Goal: Task Accomplishment & Management: Manage account settings

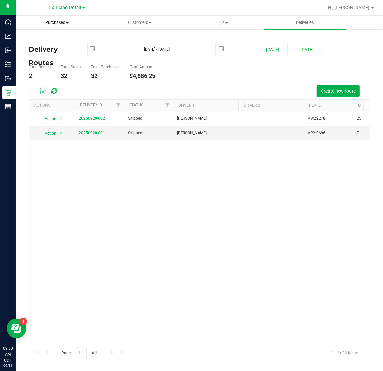
click at [59, 24] on span "Purchases" at bounding box center [57, 23] width 82 height 6
click at [56, 48] on li "Fulfillment" at bounding box center [57, 48] width 83 height 8
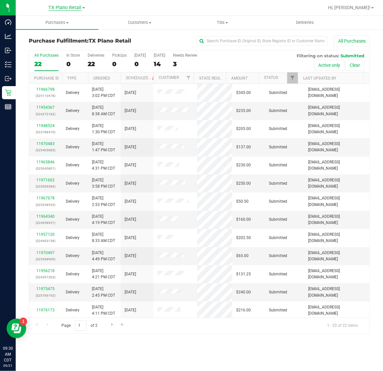
click at [61, 7] on span "TX Plano Retail" at bounding box center [65, 8] width 33 height 6
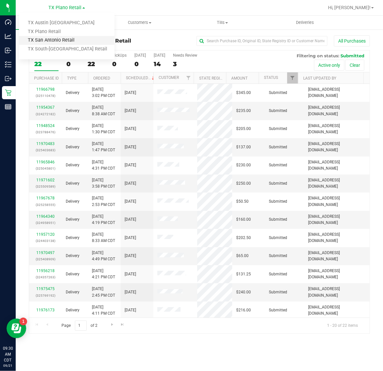
click at [63, 39] on link "TX San Antonio Retail" at bounding box center [67, 40] width 96 height 9
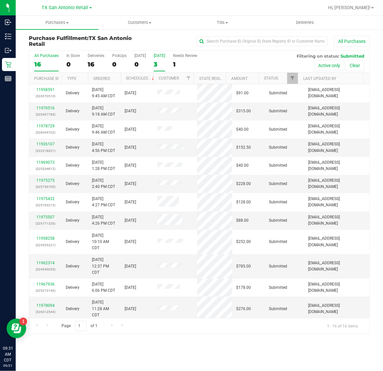
click at [165, 64] on div "3" at bounding box center [159, 65] width 11 height 8
click at [0, 0] on input "[DATE] 3" at bounding box center [0, 0] width 0 height 0
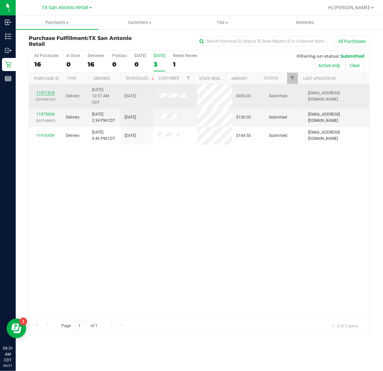
click at [47, 92] on link "11971519" at bounding box center [45, 93] width 18 height 5
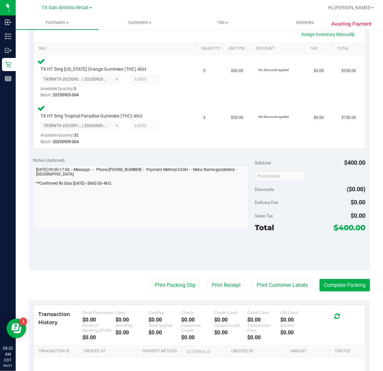
scroll to position [185, 0]
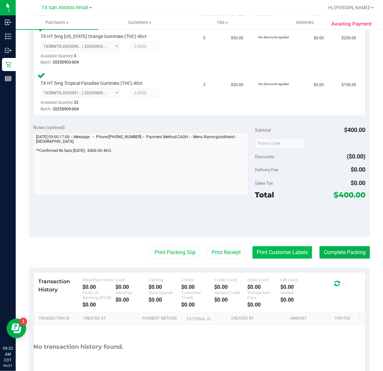
click at [280, 249] on button "Print Customer Labels" at bounding box center [283, 252] width 60 height 12
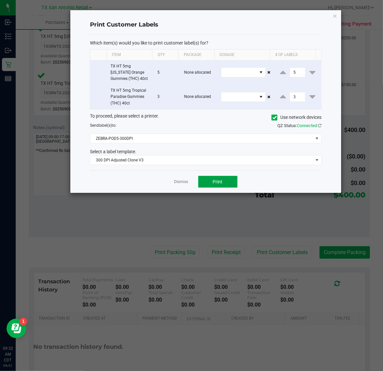
click at [224, 181] on button "Print" at bounding box center [217, 182] width 39 height 12
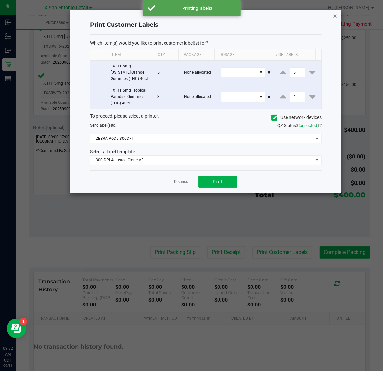
click at [335, 16] on icon "button" at bounding box center [335, 16] width 5 height 8
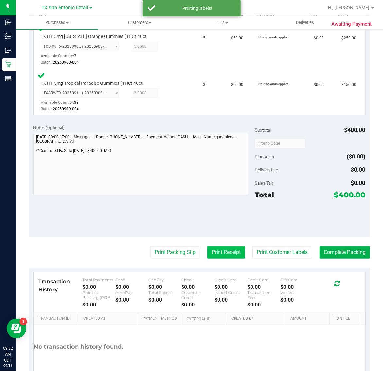
click at [218, 251] on button "Print Receipt" at bounding box center [226, 252] width 38 height 12
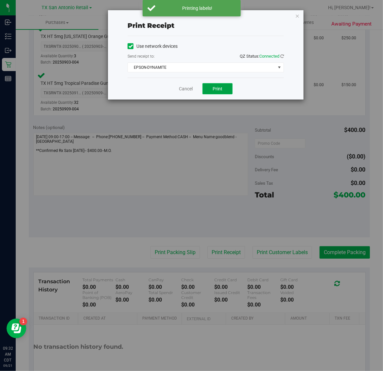
click at [218, 88] on span "Print" at bounding box center [218, 88] width 10 height 5
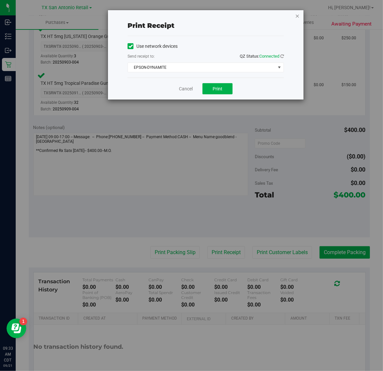
click at [295, 15] on icon "button" at bounding box center [297, 16] width 5 height 8
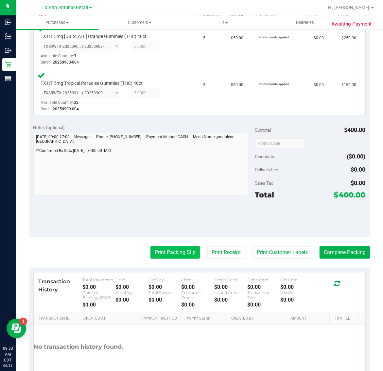
click at [174, 258] on button "Print Packing Slip" at bounding box center [174, 252] width 49 height 12
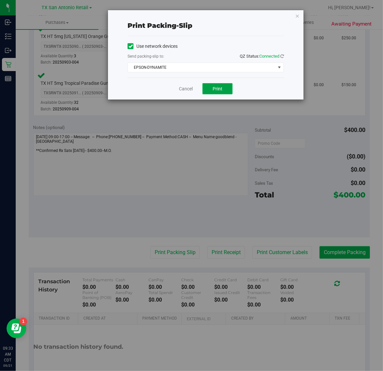
click at [216, 89] on span "Print" at bounding box center [218, 88] width 10 height 5
click at [299, 15] on icon "button" at bounding box center [297, 16] width 5 height 8
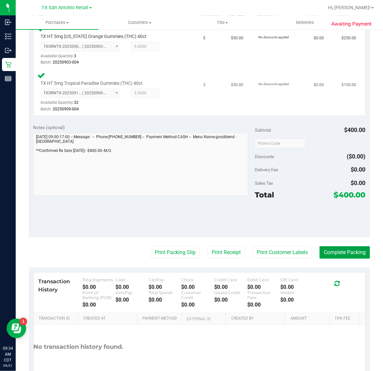
click at [343, 252] on button "Complete Packing" at bounding box center [345, 252] width 50 height 12
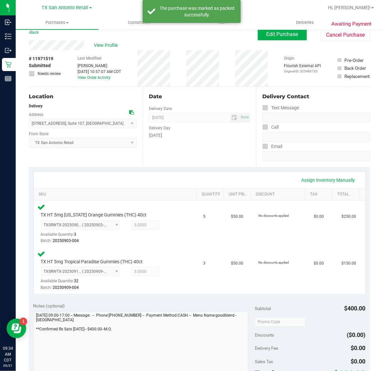
scroll to position [0, 0]
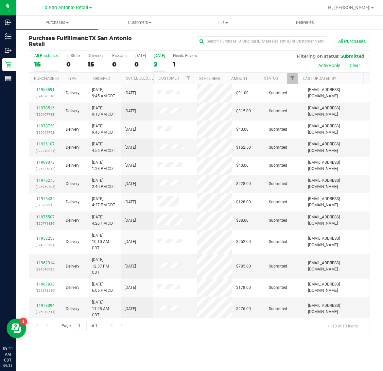
click at [162, 62] on div "2" at bounding box center [159, 65] width 11 height 8
click at [0, 0] on input "Tomorrow 2" at bounding box center [0, 0] width 0 height 0
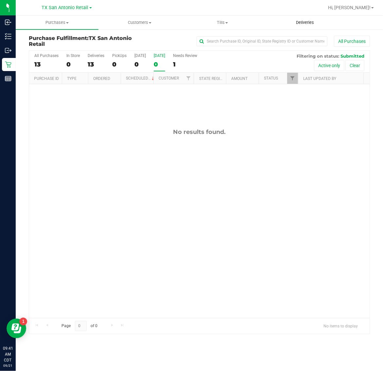
click at [295, 25] on span "Deliveries" at bounding box center [305, 23] width 36 height 6
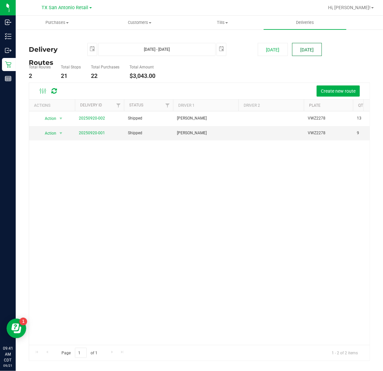
click at [310, 50] on button "[DATE]" at bounding box center [307, 49] width 30 height 13
type input "Sep 22, 2025 - Sep 22, 2025"
type input "2025-09-22"
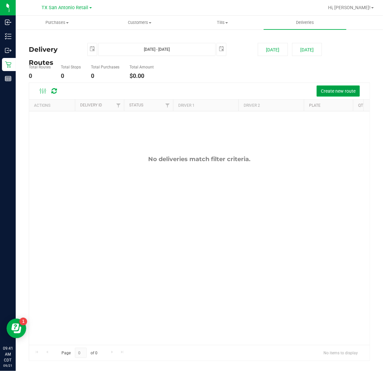
click at [345, 94] on span "Create new route" at bounding box center [338, 90] width 35 height 5
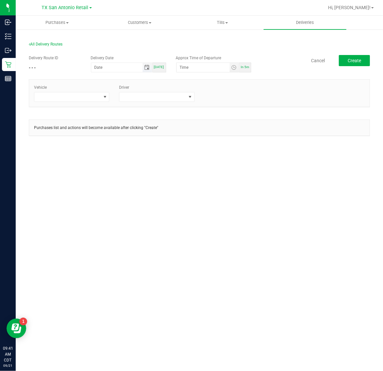
click at [146, 69] on span "Toggle calendar" at bounding box center [146, 67] width 5 height 5
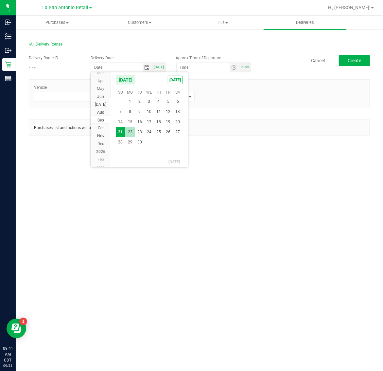
click at [128, 133] on span "22" at bounding box center [129, 132] width 9 height 10
type input "[DATE]"
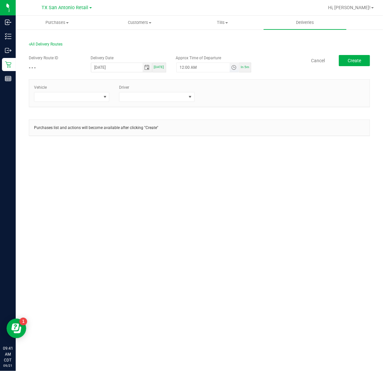
click at [235, 67] on span "Toggle time list" at bounding box center [233, 67] width 5 height 5
click at [188, 142] on span "5" at bounding box center [189, 140] width 2 height 5
click at [228, 143] on span "AM" at bounding box center [231, 140] width 6 height 5
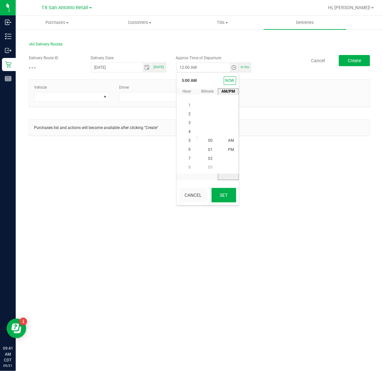
click at [223, 197] on button "Set" at bounding box center [224, 195] width 25 height 14
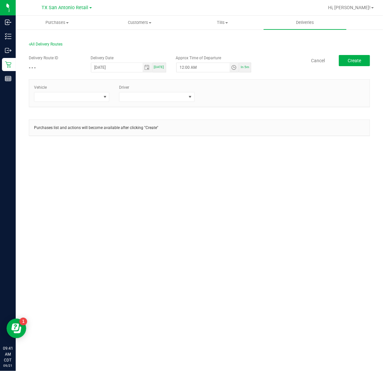
type input "5:00 AM"
click at [73, 98] on span at bounding box center [67, 96] width 66 height 9
type input "05"
click at [75, 136] on li "TX-TRANSIT-05" at bounding box center [71, 136] width 75 height 11
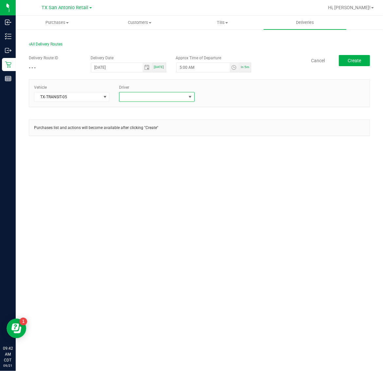
click at [154, 97] on span at bounding box center [152, 96] width 66 height 9
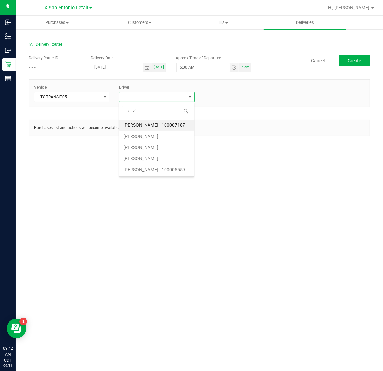
type input "david"
click at [164, 146] on li "David Kurimski" at bounding box center [156, 147] width 75 height 11
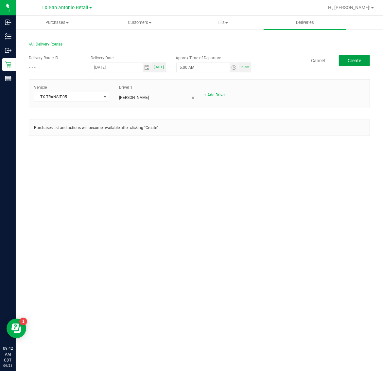
click at [367, 57] on button "Create" at bounding box center [354, 60] width 31 height 11
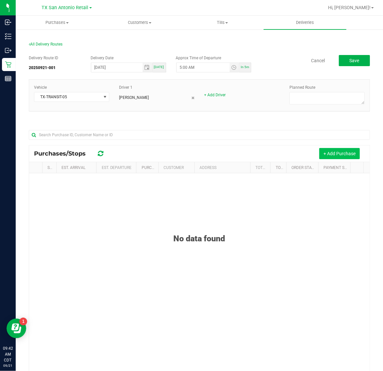
click at [331, 150] on button "+ Add Purchase" at bounding box center [339, 153] width 41 height 11
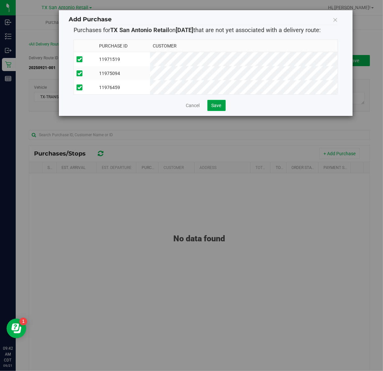
click at [210, 111] on button "Save" at bounding box center [216, 105] width 18 height 11
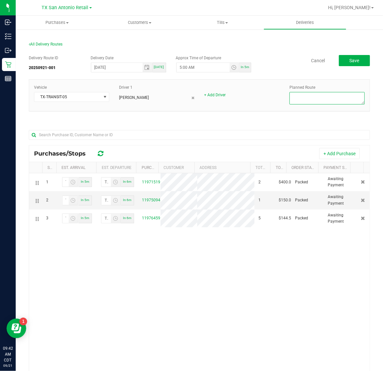
click at [339, 96] on textarea at bounding box center [327, 98] width 75 height 12
type textarea "San Antonio Retail"
click at [349, 58] on span "Save" at bounding box center [354, 60] width 10 height 5
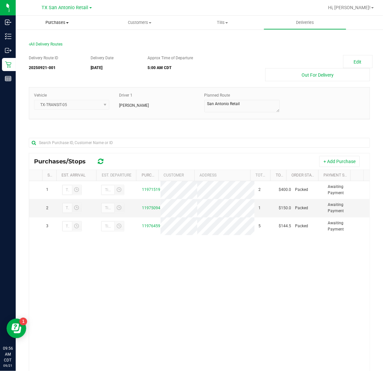
drag, startPoint x: 58, startPoint y: 23, endPoint x: 58, endPoint y: 28, distance: 4.9
click at [58, 23] on span "Purchases" at bounding box center [57, 23] width 83 height 6
click at [58, 46] on li "Fulfillment" at bounding box center [57, 48] width 83 height 8
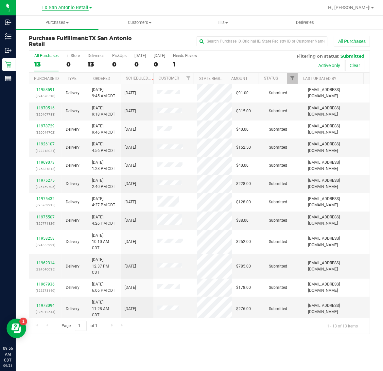
click at [56, 5] on span "TX San Antonio Retail" at bounding box center [65, 8] width 47 height 6
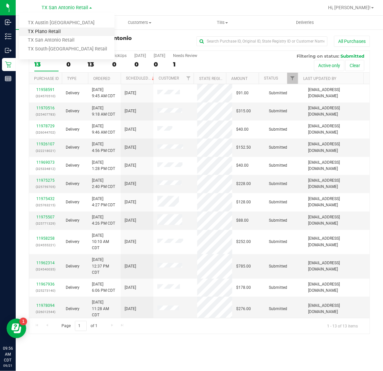
click at [56, 29] on link "TX Plano Retail" at bounding box center [67, 31] width 96 height 9
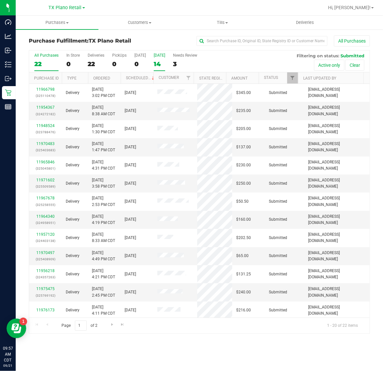
click at [154, 61] on div "14" at bounding box center [159, 64] width 11 height 8
click at [0, 0] on input "[DATE] 14" at bounding box center [0, 0] width 0 height 0
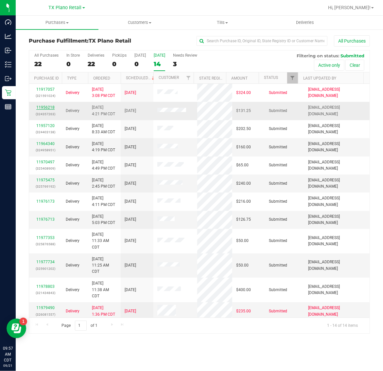
click at [43, 110] on link "11956218" at bounding box center [45, 107] width 18 height 5
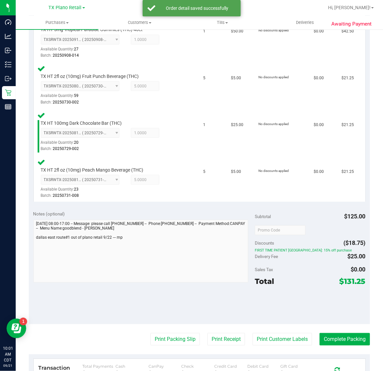
scroll to position [227, 0]
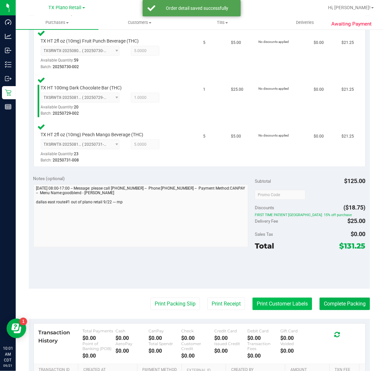
click at [267, 305] on button "Print Customer Labels" at bounding box center [283, 303] width 60 height 12
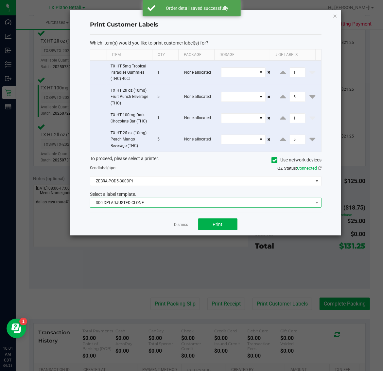
click at [169, 205] on span "300 DPI ADJUSTED CLONE" at bounding box center [201, 202] width 223 height 9
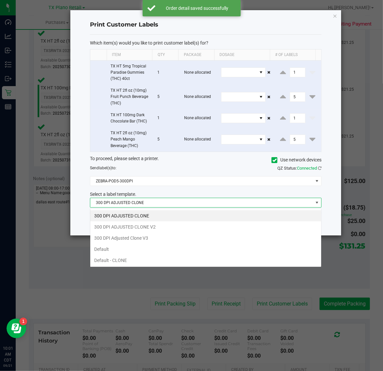
scroll to position [10, 232]
click at [173, 240] on li "300 DPI Adjusted Clone V3" at bounding box center [205, 237] width 231 height 11
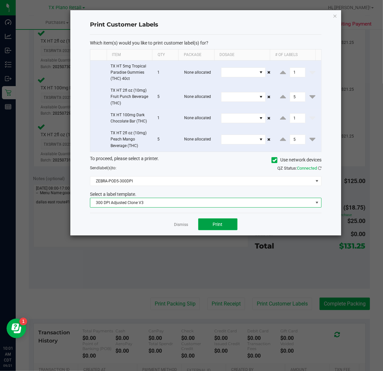
click at [218, 224] on span "Print" at bounding box center [218, 223] width 10 height 5
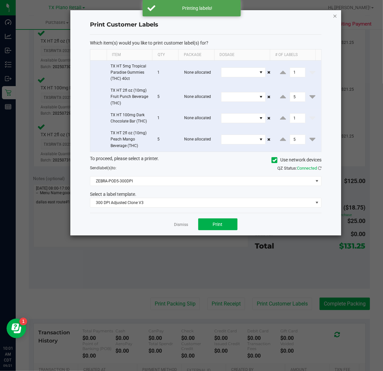
click at [335, 16] on icon "button" at bounding box center [335, 16] width 5 height 8
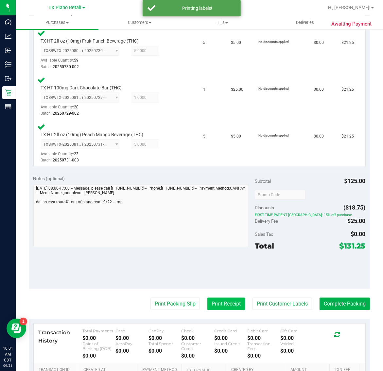
click at [220, 299] on button "Print Receipt" at bounding box center [226, 303] width 38 height 12
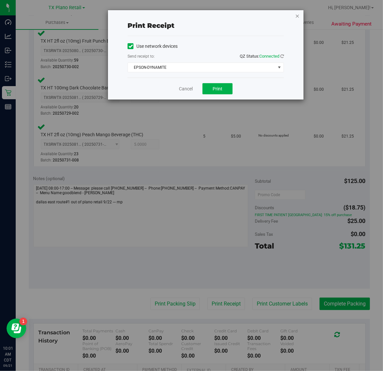
click at [296, 13] on icon "button" at bounding box center [297, 16] width 5 height 8
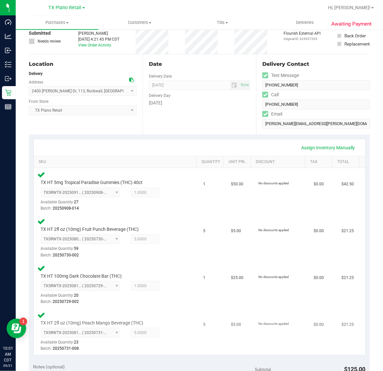
scroll to position [0, 0]
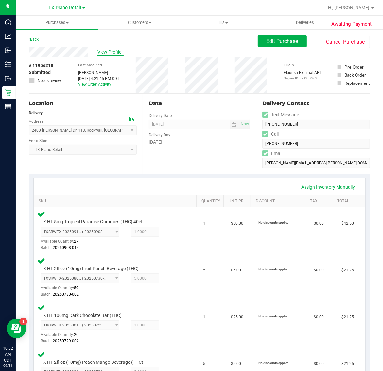
click at [109, 51] on span "View Profile" at bounding box center [110, 52] width 26 height 7
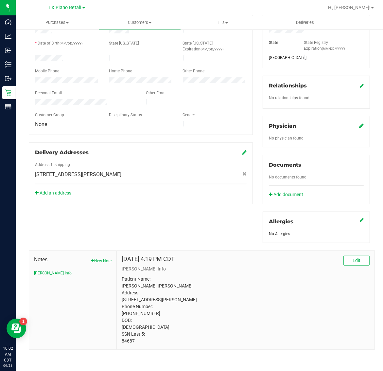
scroll to position [125, 0]
click at [127, 340] on p "Patient Name: William Mills Garrigan Address: 2400 Summer Lee Drive 113 Rockwal…" at bounding box center [246, 309] width 248 height 69
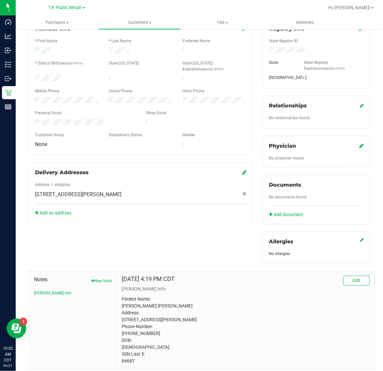
scroll to position [84, 0]
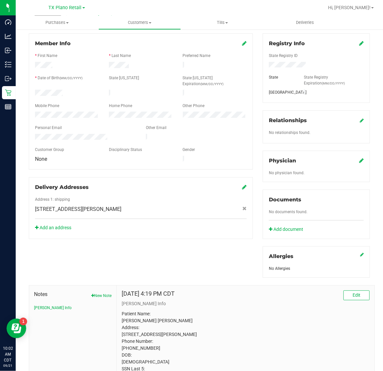
click at [359, 162] on icon at bounding box center [361, 160] width 5 height 5
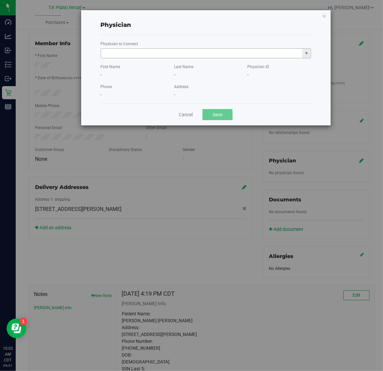
click at [179, 50] on input "text" at bounding box center [202, 53] width 202 height 9
click at [186, 63] on li "An Chen" at bounding box center [206, 65] width 210 height 10
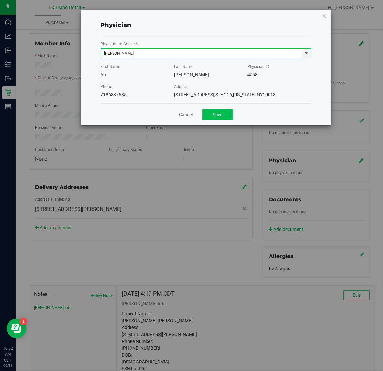
type input "An Chen"
click at [213, 115] on button "Save" at bounding box center [218, 114] width 30 height 11
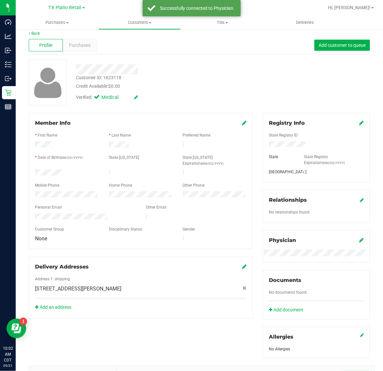
scroll to position [0, 0]
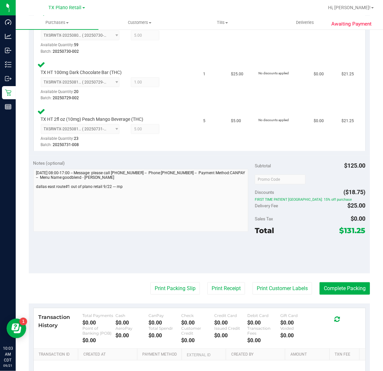
scroll to position [245, 0]
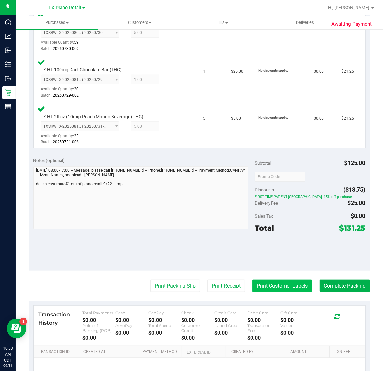
click at [267, 283] on button "Print Customer Labels" at bounding box center [283, 285] width 60 height 12
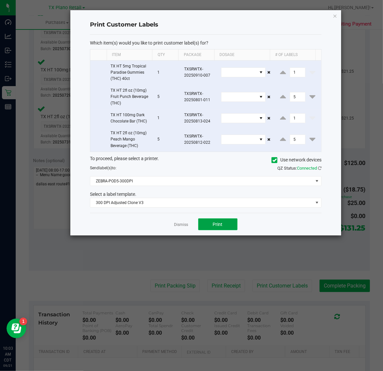
click at [212, 226] on button "Print" at bounding box center [217, 224] width 39 height 12
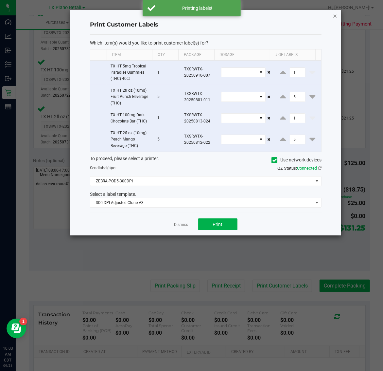
click at [335, 15] on icon "button" at bounding box center [335, 16] width 5 height 8
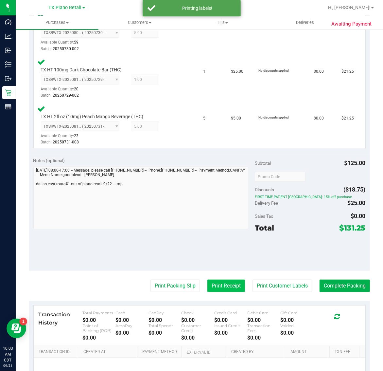
click at [212, 281] on button "Print Receipt" at bounding box center [226, 285] width 38 height 12
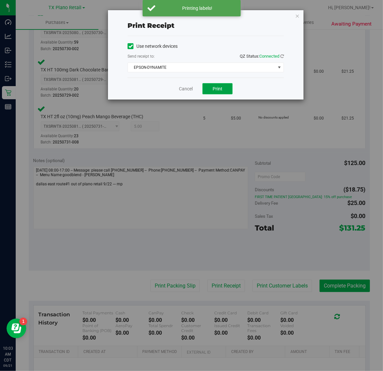
click at [218, 84] on button "Print" at bounding box center [218, 88] width 30 height 11
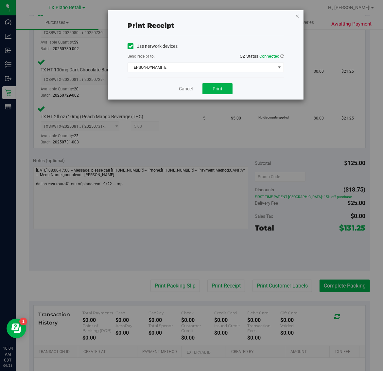
click at [296, 16] on icon "button" at bounding box center [297, 16] width 5 height 8
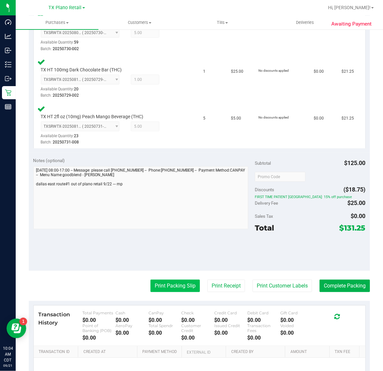
click at [180, 283] on button "Print Packing Slip" at bounding box center [174, 285] width 49 height 12
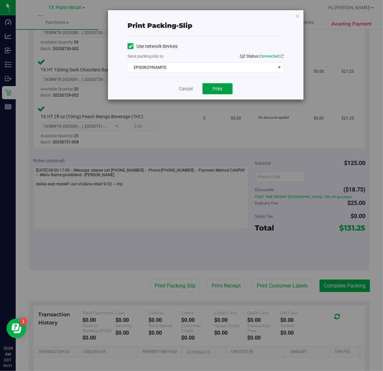
click at [217, 91] on span "Print" at bounding box center [218, 88] width 10 height 5
click at [295, 16] on icon "button" at bounding box center [297, 16] width 5 height 8
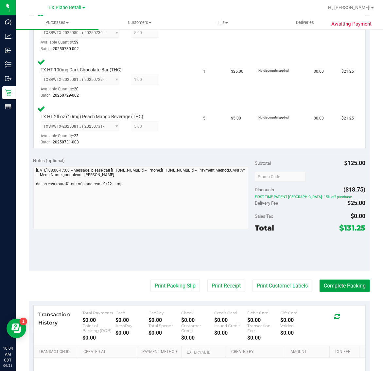
click at [334, 281] on button "Complete Packing" at bounding box center [345, 285] width 50 height 12
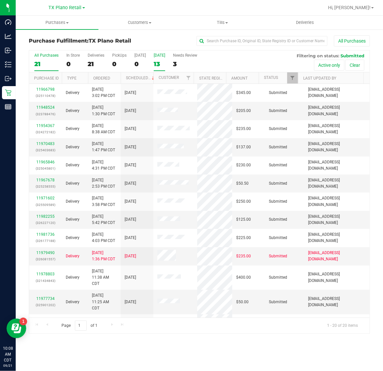
click at [165, 66] on div "13" at bounding box center [159, 64] width 11 height 8
click at [0, 0] on input "Tomorrow 13" at bounding box center [0, 0] width 0 height 0
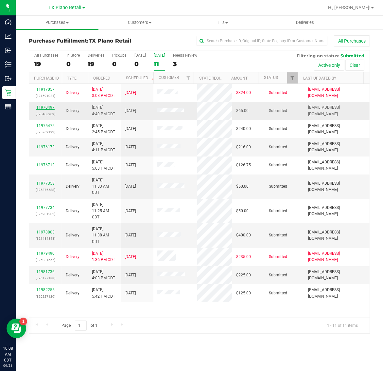
click at [47, 108] on link "11970497" at bounding box center [45, 107] width 18 height 5
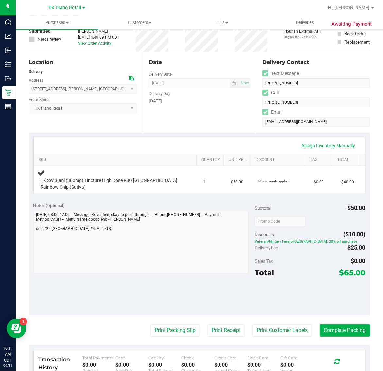
scroll to position [82, 0]
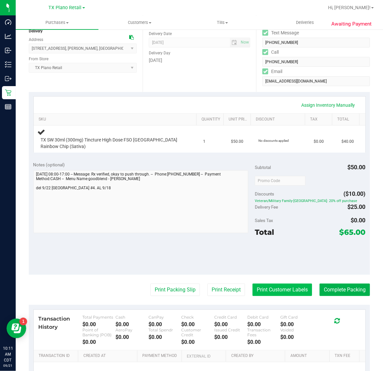
click at [279, 291] on button "Print Customer Labels" at bounding box center [283, 289] width 60 height 12
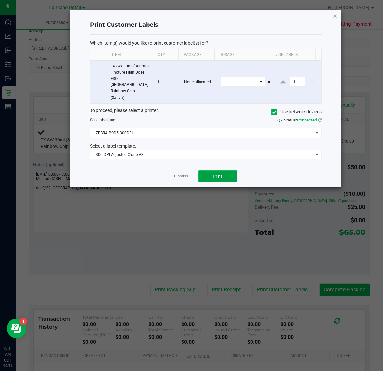
click at [215, 173] on span "Print" at bounding box center [218, 175] width 10 height 5
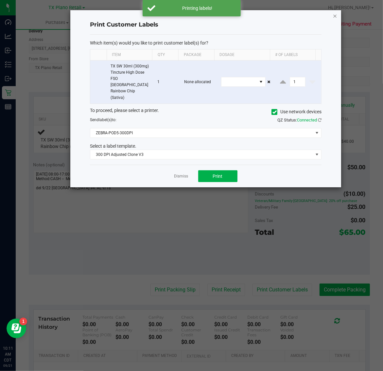
click at [336, 16] on icon "button" at bounding box center [335, 16] width 5 height 8
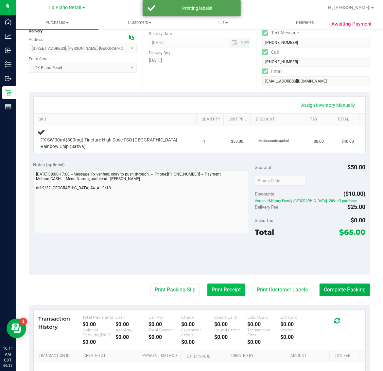
click at [214, 288] on button "Print Receipt" at bounding box center [226, 289] width 38 height 12
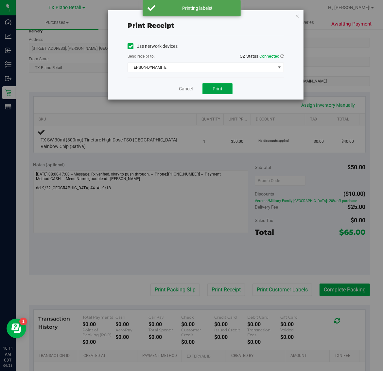
click at [216, 91] on span "Print" at bounding box center [218, 88] width 10 height 5
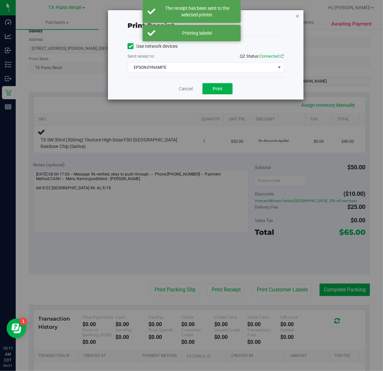
click at [299, 17] on icon "button" at bounding box center [297, 16] width 5 height 8
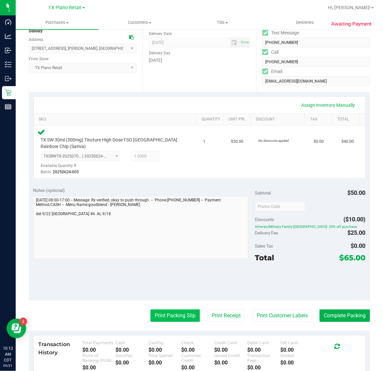
click at [159, 315] on button "Print Packing Slip" at bounding box center [174, 315] width 49 height 12
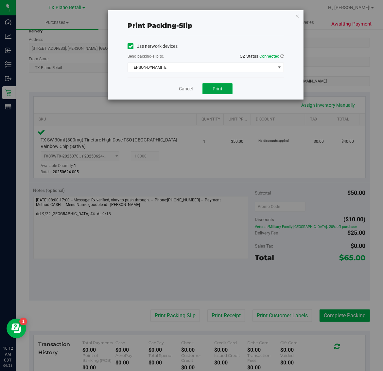
click at [211, 94] on button "Print" at bounding box center [218, 88] width 30 height 11
click at [297, 15] on icon "button" at bounding box center [297, 16] width 5 height 8
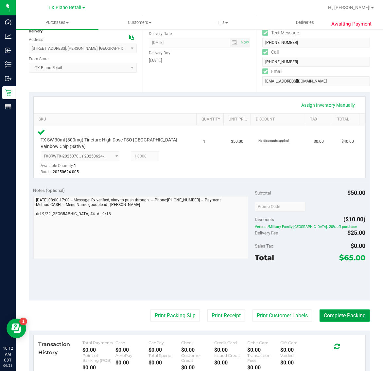
click at [330, 309] on button "Complete Packing" at bounding box center [345, 315] width 50 height 12
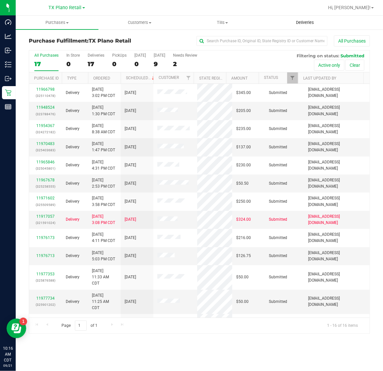
click at [305, 20] on span "Deliveries" at bounding box center [305, 23] width 36 height 6
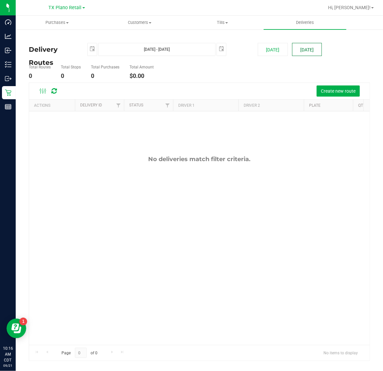
click at [301, 48] on button "[DATE]" at bounding box center [307, 49] width 30 height 13
click at [335, 90] on span "Create new route" at bounding box center [338, 90] width 35 height 5
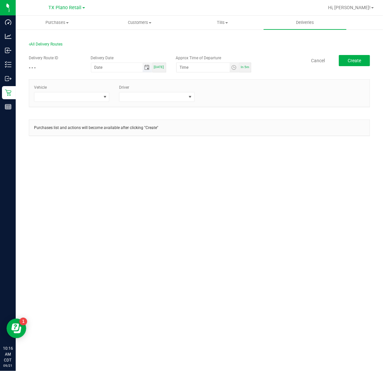
click at [147, 69] on span "Toggle calendar" at bounding box center [146, 67] width 5 height 5
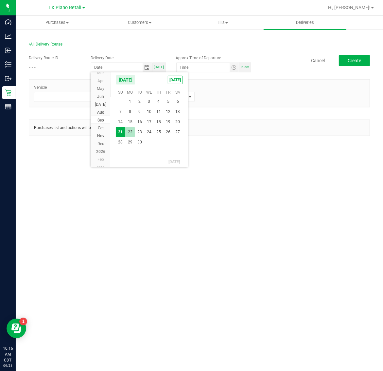
click at [132, 128] on span "22" at bounding box center [129, 132] width 9 height 10
type input "[DATE]"
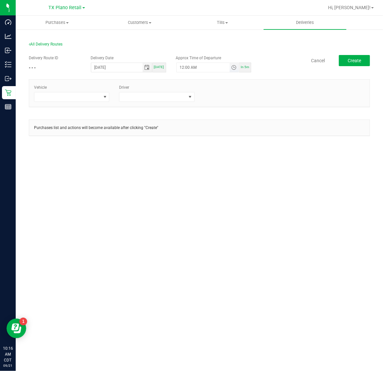
click at [233, 66] on span "Toggle time list" at bounding box center [233, 67] width 5 height 5
click at [188, 139] on span "5" at bounding box center [189, 140] width 2 height 5
click at [228, 138] on span "AM" at bounding box center [231, 140] width 6 height 5
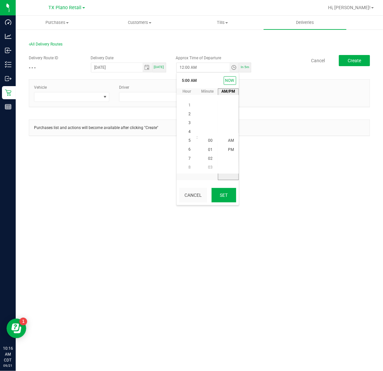
click at [228, 195] on button "Set" at bounding box center [224, 195] width 25 height 14
type input "5:00 AM"
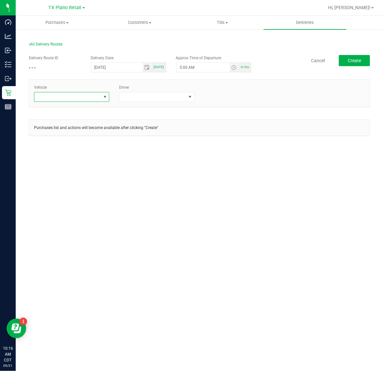
click at [87, 95] on span at bounding box center [67, 96] width 66 height 9
click at [78, 110] on input at bounding box center [71, 111] width 69 height 10
click at [152, 95] on span at bounding box center [152, 96] width 66 height 9
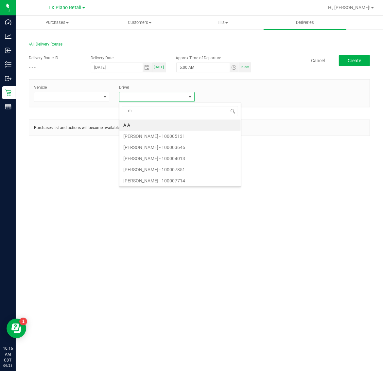
type input "ritz"
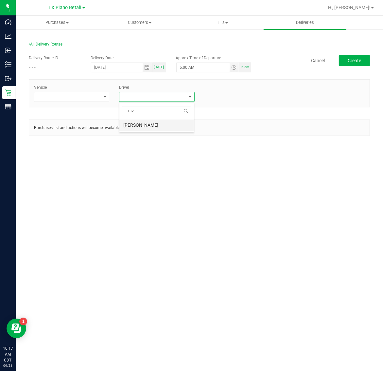
click at [160, 127] on li "Richard Ritz" at bounding box center [156, 124] width 75 height 11
click at [349, 61] on span "Create" at bounding box center [354, 60] width 13 height 5
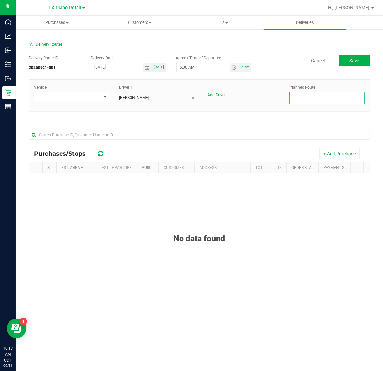
click at [323, 96] on textarea at bounding box center [327, 98] width 75 height 12
click at [324, 91] on div "Planned Route" at bounding box center [327, 95] width 85 height 22
click at [322, 98] on textarea at bounding box center [327, 98] width 75 height 12
type textarea "Dallas East"
click at [347, 56] on button "Save" at bounding box center [354, 60] width 31 height 11
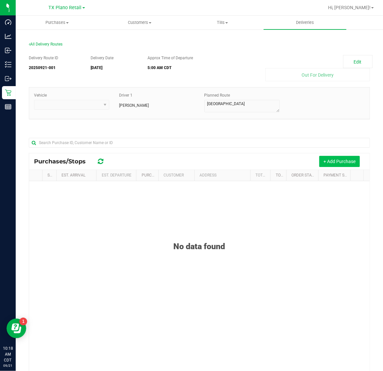
click at [345, 158] on button "+ Add Purchase" at bounding box center [339, 161] width 41 height 11
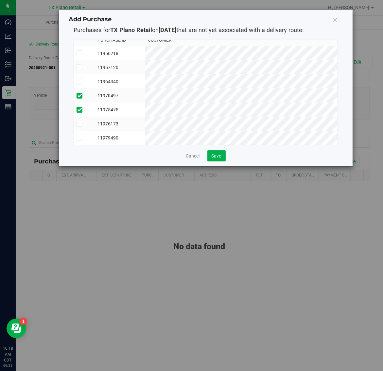
scroll to position [12, 0]
click at [217, 154] on span "Save" at bounding box center [217, 155] width 10 height 5
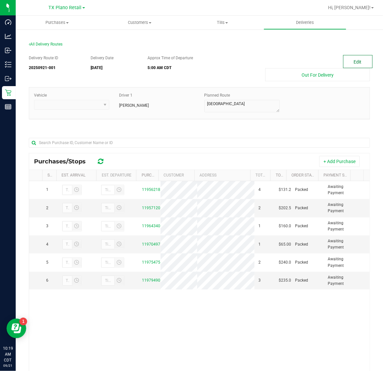
click at [359, 57] on button "Edit" at bounding box center [357, 61] width 29 height 13
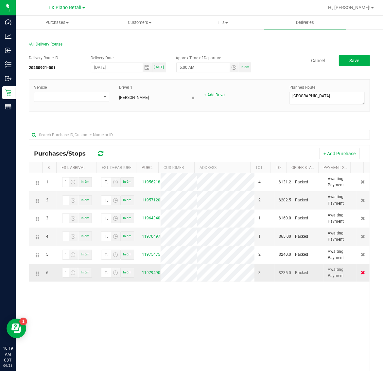
click at [361, 274] on icon at bounding box center [363, 272] width 4 height 4
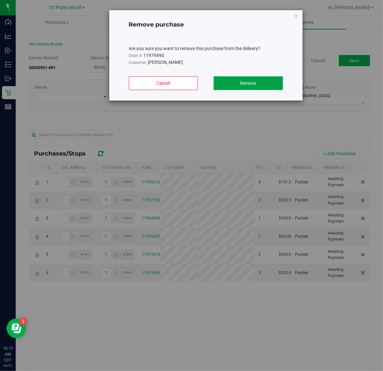
click at [254, 82] on span "Remove" at bounding box center [248, 82] width 16 height 5
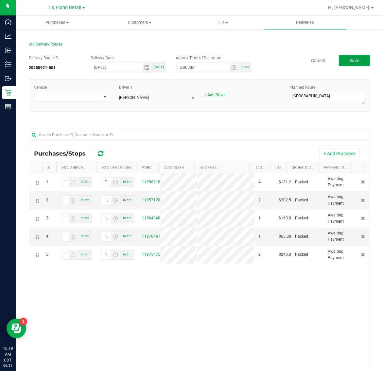
click at [349, 61] on span "Save" at bounding box center [354, 60] width 10 height 5
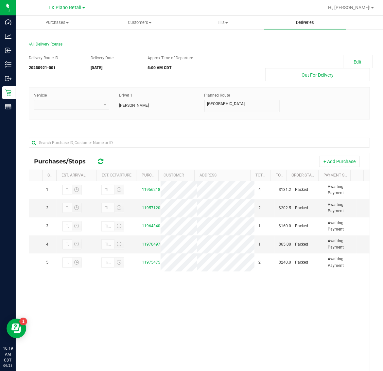
click at [298, 22] on span "Deliveries" at bounding box center [305, 23] width 36 height 6
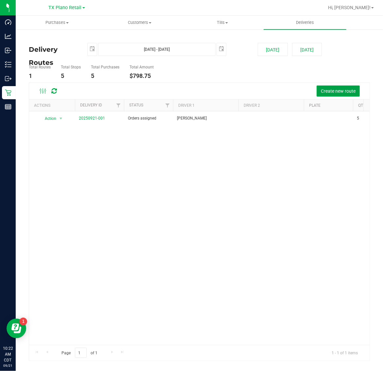
click at [333, 93] on span "Create new route" at bounding box center [338, 90] width 35 height 5
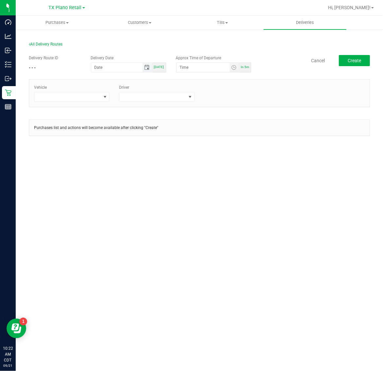
click at [148, 70] on span "Toggle calendar" at bounding box center [146, 67] width 5 height 5
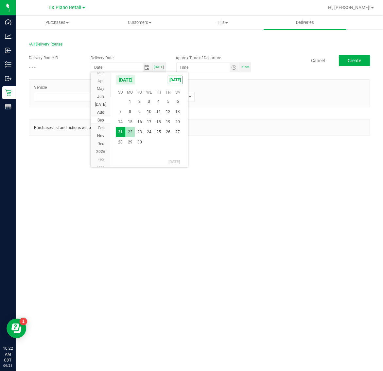
click at [130, 131] on span "22" at bounding box center [129, 132] width 9 height 10
type input "[DATE]"
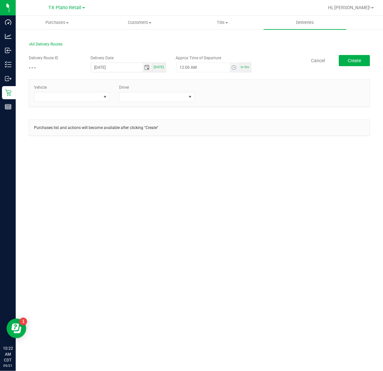
click at [231, 66] on span "Toggle time list" at bounding box center [234, 67] width 9 height 9
click at [185, 141] on li "5" at bounding box center [190, 140] width 16 height 9
click at [228, 142] on span "AM" at bounding box center [231, 140] width 6 height 5
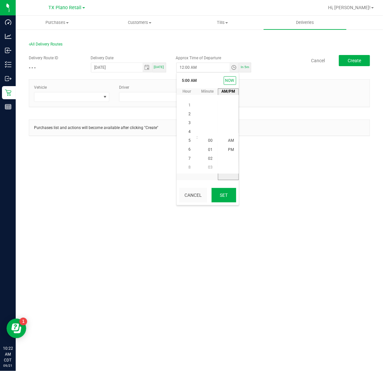
click at [229, 197] on button "Set" at bounding box center [224, 195] width 25 height 14
type input "5:00 AM"
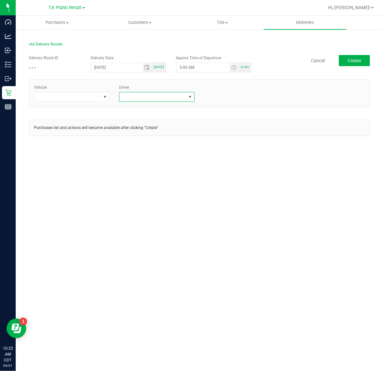
click at [140, 98] on span at bounding box center [152, 96] width 66 height 9
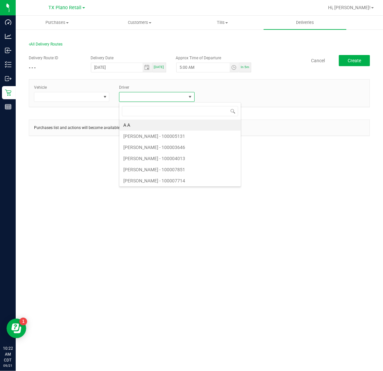
scroll to position [10, 75]
type input "ritz"
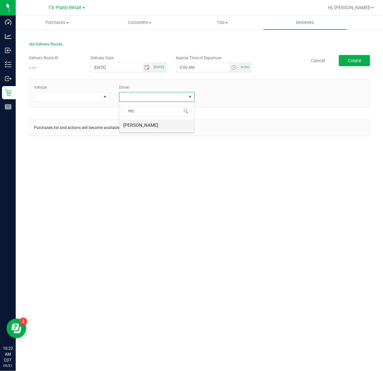
click at [150, 123] on li "Richard Ritz" at bounding box center [156, 124] width 75 height 11
click at [352, 61] on span "Create" at bounding box center [354, 60] width 13 height 5
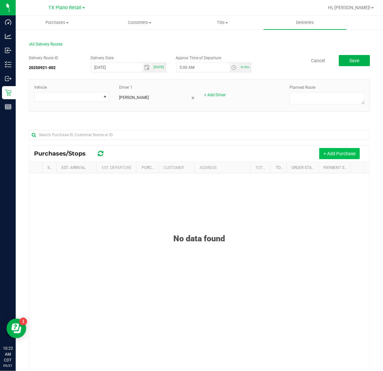
click at [334, 153] on button "+ Add Purchase" at bounding box center [339, 153] width 41 height 11
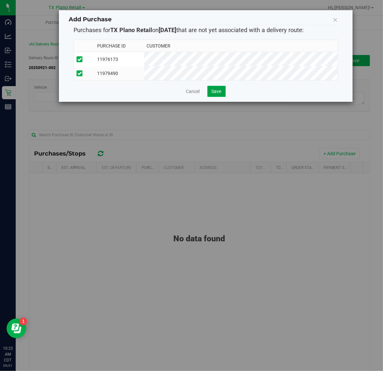
click at [213, 94] on span "Save" at bounding box center [217, 91] width 10 height 5
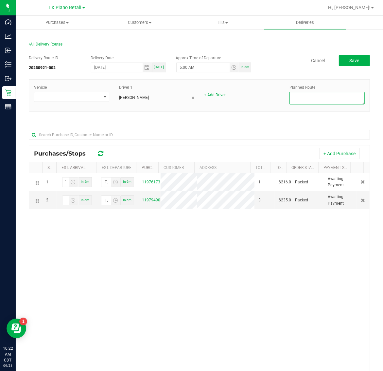
click at [339, 97] on textarea at bounding box center [327, 98] width 75 height 12
type textarea "Plano Retail"
click at [341, 60] on button "Save" at bounding box center [354, 60] width 31 height 11
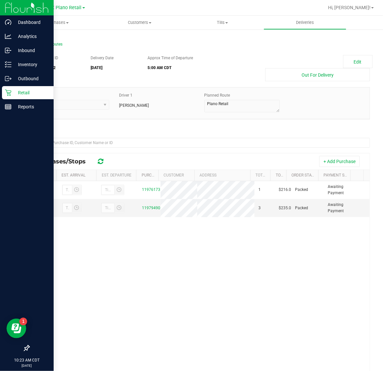
click at [13, 92] on p "Retail" at bounding box center [30, 93] width 39 height 8
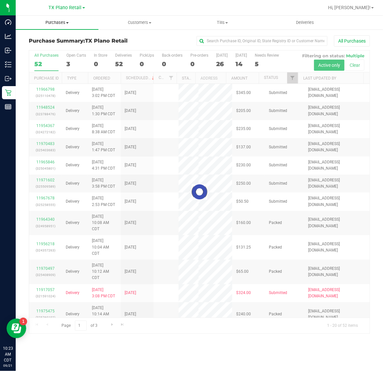
click at [50, 24] on span "Purchases" at bounding box center [57, 23] width 83 height 6
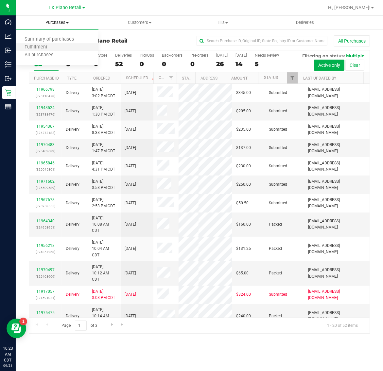
click at [56, 50] on li "Fulfillment" at bounding box center [57, 48] width 83 height 8
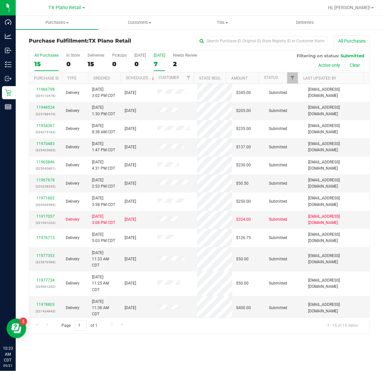
click at [164, 59] on label "[DATE] 7" at bounding box center [159, 62] width 11 height 18
click at [0, 0] on input "[DATE] 7" at bounding box center [0, 0] width 0 height 0
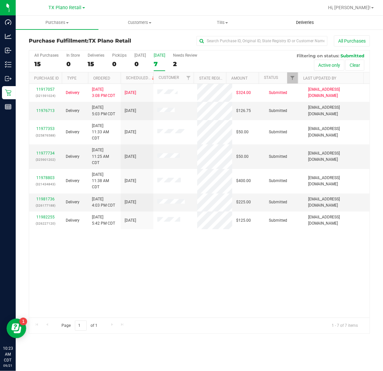
click at [301, 21] on span "Deliveries" at bounding box center [305, 23] width 36 height 6
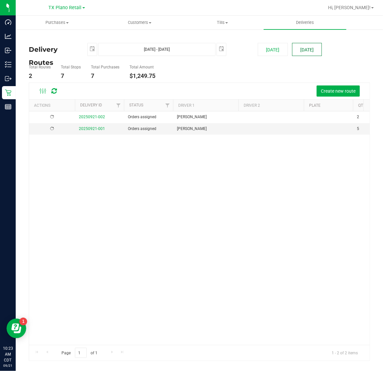
click at [309, 53] on button "[DATE]" at bounding box center [307, 49] width 30 height 13
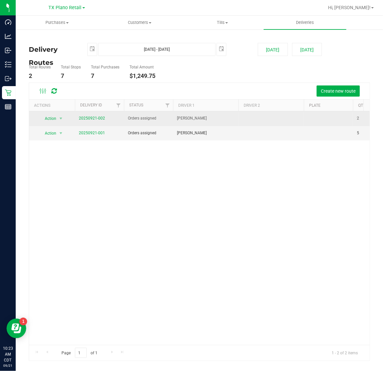
click at [93, 121] on span "20250921-002" at bounding box center [92, 118] width 26 height 6
click at [93, 120] on span "20250921-002" at bounding box center [92, 118] width 26 height 6
click at [102, 118] on link "20250921-002" at bounding box center [92, 118] width 26 height 5
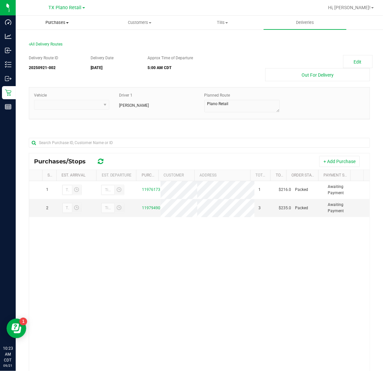
click at [54, 20] on span "Purchases" at bounding box center [57, 23] width 82 height 6
click at [58, 46] on li "Fulfillment" at bounding box center [57, 48] width 83 height 8
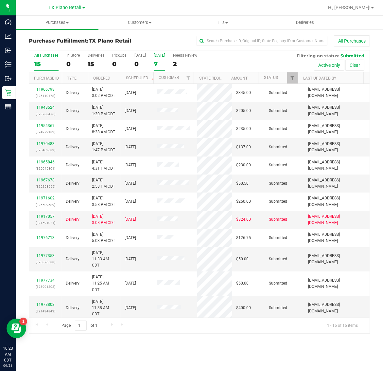
click at [165, 62] on div "7" at bounding box center [159, 64] width 11 height 8
click at [0, 0] on input "[DATE] 7" at bounding box center [0, 0] width 0 height 0
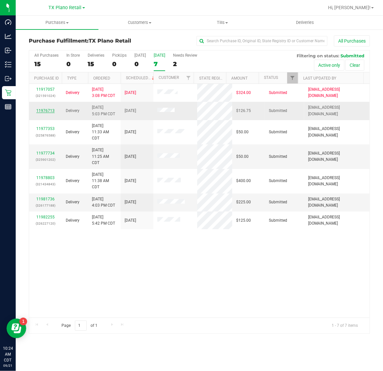
click at [46, 112] on link "11976713" at bounding box center [45, 110] width 18 height 5
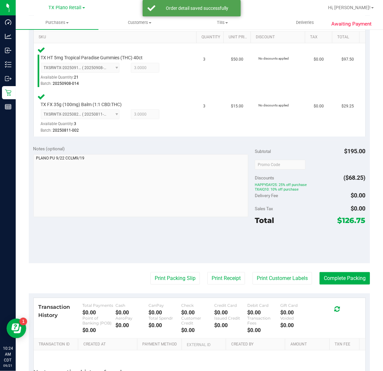
scroll to position [165, 0]
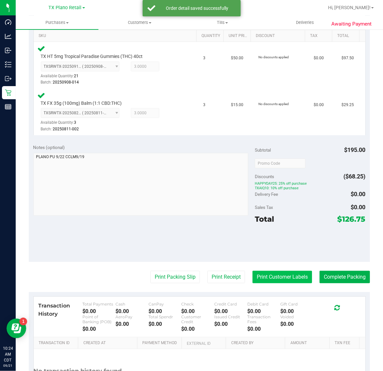
click at [263, 275] on button "Print Customer Labels" at bounding box center [283, 277] width 60 height 12
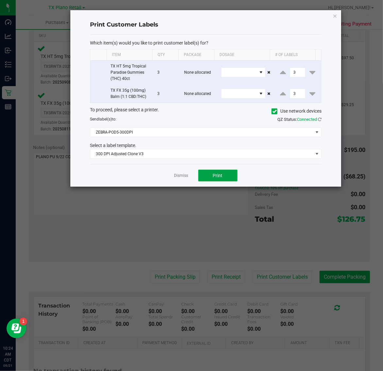
click at [211, 175] on button "Print" at bounding box center [217, 175] width 39 height 12
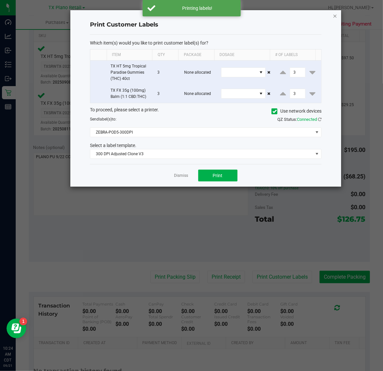
click at [336, 16] on icon "button" at bounding box center [335, 16] width 5 height 8
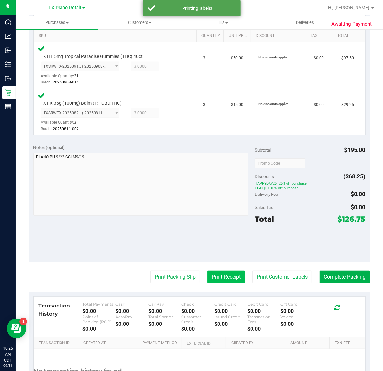
click at [222, 276] on button "Print Receipt" at bounding box center [226, 277] width 38 height 12
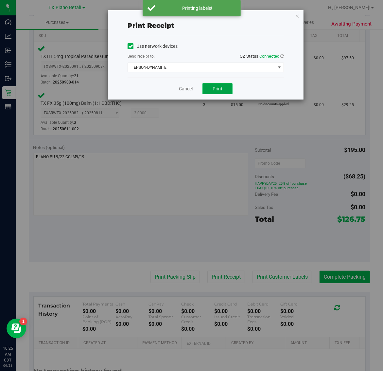
click at [218, 89] on span "Print" at bounding box center [218, 88] width 10 height 5
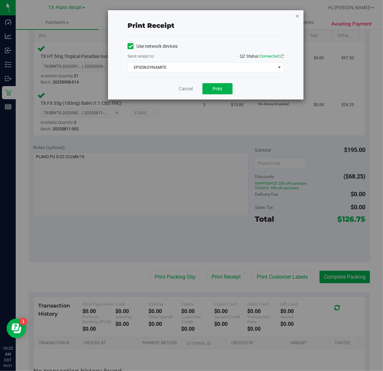
click at [297, 15] on icon "button" at bounding box center [297, 16] width 5 height 8
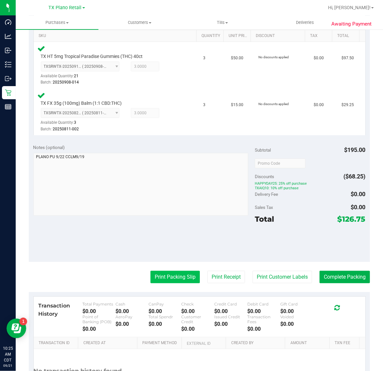
click at [172, 281] on button "Print Packing Slip" at bounding box center [174, 277] width 49 height 12
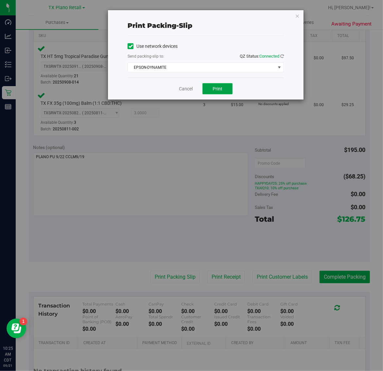
click at [218, 89] on span "Print" at bounding box center [218, 88] width 10 height 5
click at [296, 15] on icon "button" at bounding box center [297, 16] width 5 height 8
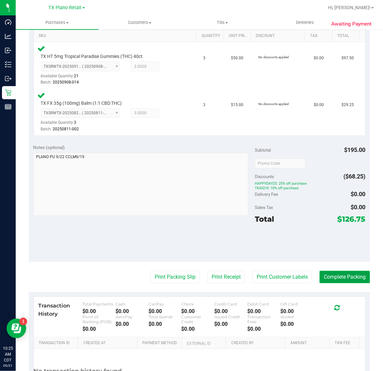
click at [335, 277] on button "Complete Packing" at bounding box center [345, 277] width 50 height 12
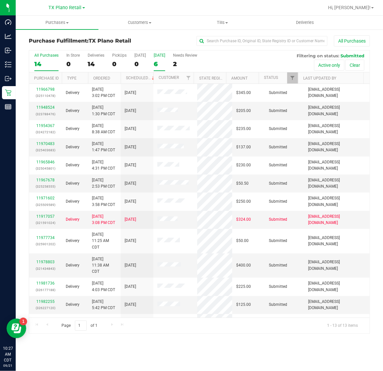
click at [156, 58] on div "[DATE]" at bounding box center [159, 55] width 11 height 5
click at [0, 0] on input "Tomorrow 6" at bounding box center [0, 0] width 0 height 0
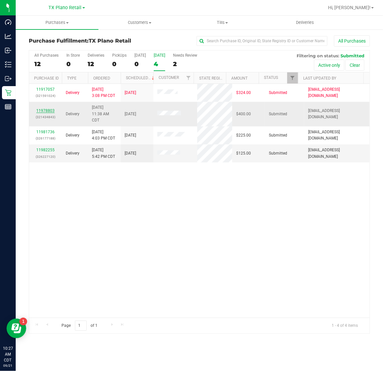
click at [44, 111] on link "11978803" at bounding box center [45, 110] width 18 height 5
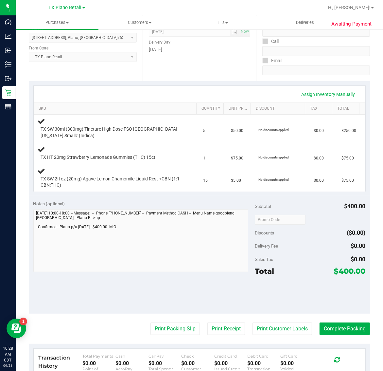
scroll to position [164, 0]
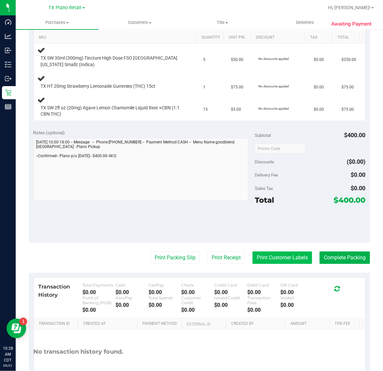
click at [278, 257] on button "Print Customer Labels" at bounding box center [283, 257] width 60 height 12
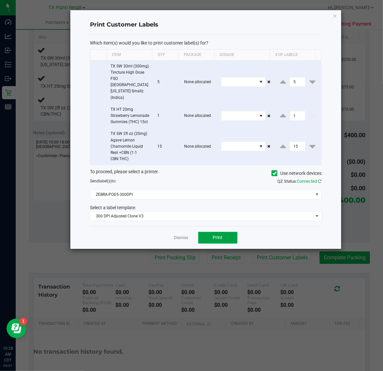
drag, startPoint x: 219, startPoint y: 233, endPoint x: 224, endPoint y: 228, distance: 7.9
click at [224, 232] on button "Print" at bounding box center [217, 238] width 39 height 12
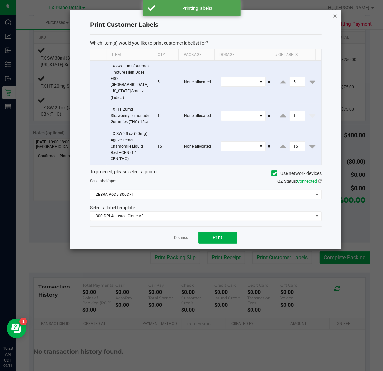
click at [335, 14] on icon "button" at bounding box center [335, 16] width 5 height 8
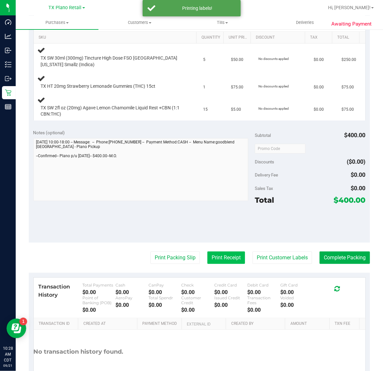
click at [221, 253] on button "Print Receipt" at bounding box center [226, 257] width 38 height 12
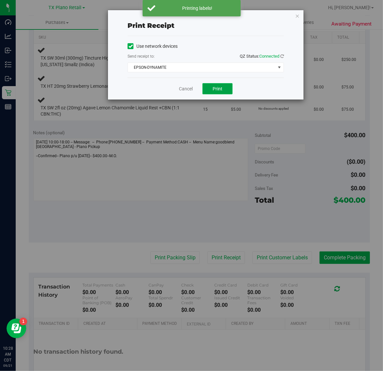
click at [220, 89] on span "Print" at bounding box center [218, 88] width 10 height 5
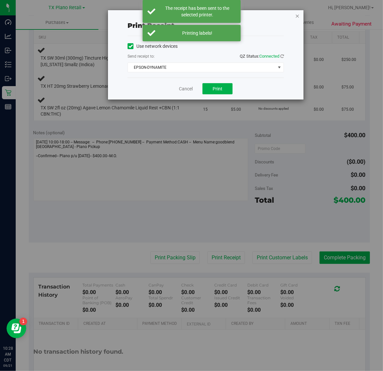
click at [298, 15] on icon "button" at bounding box center [297, 16] width 5 height 8
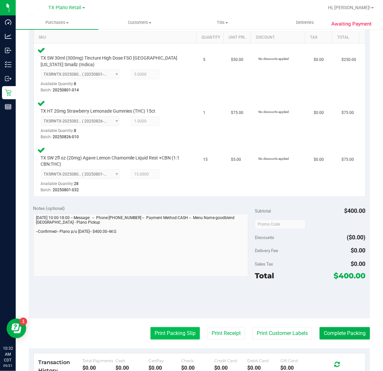
click at [171, 332] on button "Print Packing Slip" at bounding box center [174, 333] width 49 height 12
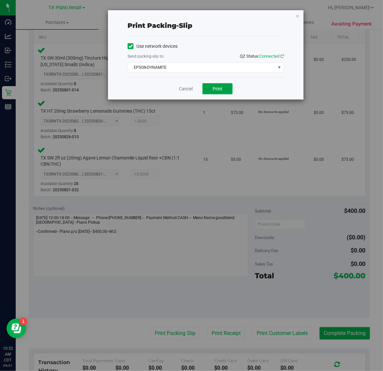
click at [217, 88] on span "Print" at bounding box center [218, 88] width 10 height 5
click at [297, 15] on icon "button" at bounding box center [297, 16] width 5 height 8
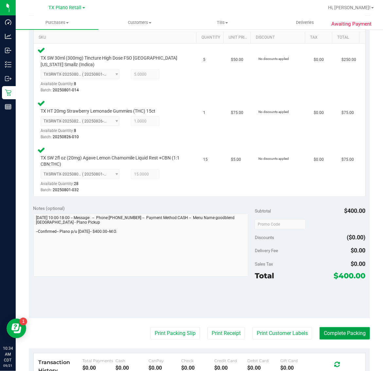
click at [338, 331] on button "Complete Packing" at bounding box center [345, 333] width 50 height 12
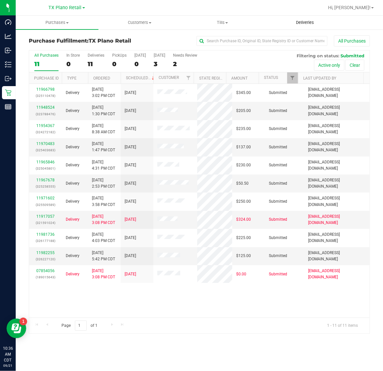
click at [308, 18] on uib-tab-heading "Deliveries" at bounding box center [305, 22] width 82 height 13
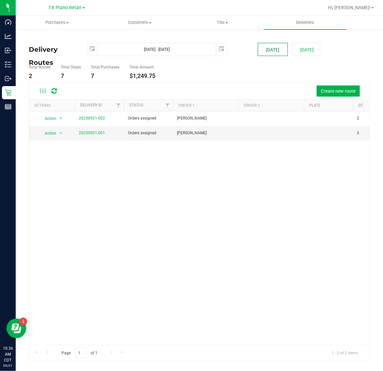
click at [274, 46] on button "[DATE]" at bounding box center [273, 49] width 30 height 13
type input "[DATE] - [DATE]"
click at [99, 133] on link "20250920-001" at bounding box center [92, 133] width 26 height 5
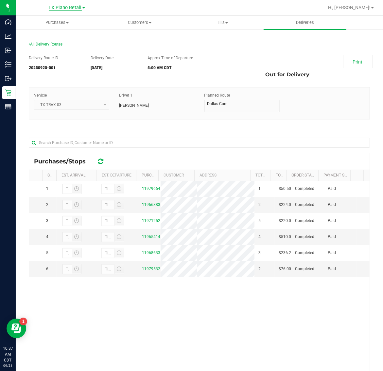
click at [63, 6] on span "TX Plano Retail" at bounding box center [65, 8] width 33 height 6
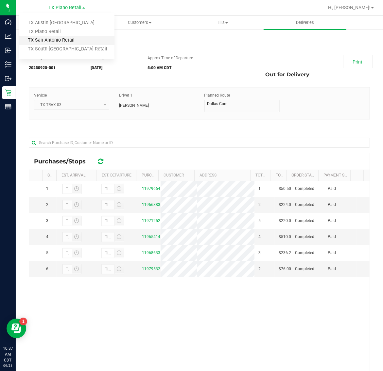
click at [65, 40] on link "TX San Antonio Retail" at bounding box center [67, 40] width 96 height 9
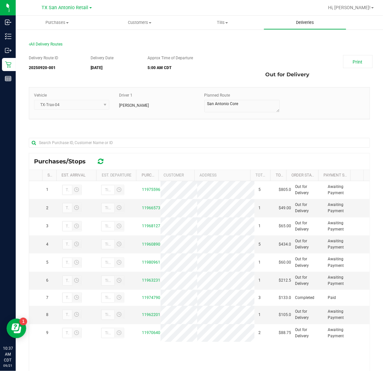
click at [304, 22] on span "Deliveries" at bounding box center [305, 23] width 36 height 6
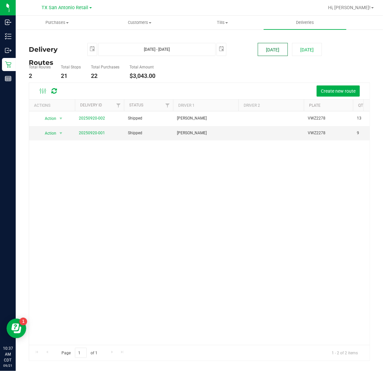
click at [268, 48] on button "[DATE]" at bounding box center [273, 49] width 30 height 13
click at [100, 133] on link "20250920-001" at bounding box center [92, 133] width 26 height 5
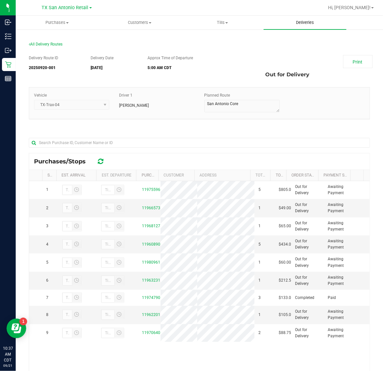
click at [308, 22] on span "Deliveries" at bounding box center [305, 23] width 36 height 6
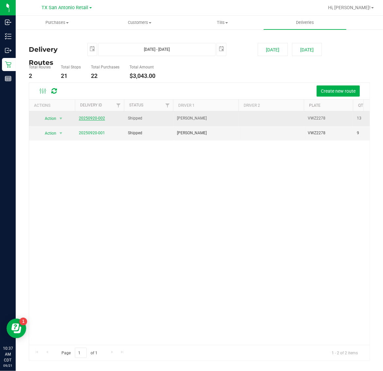
click at [92, 117] on link "20250920-002" at bounding box center [92, 118] width 26 height 5
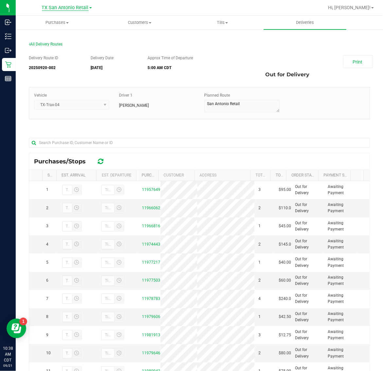
click at [63, 9] on span "TX San Antonio Retail" at bounding box center [65, 8] width 47 height 6
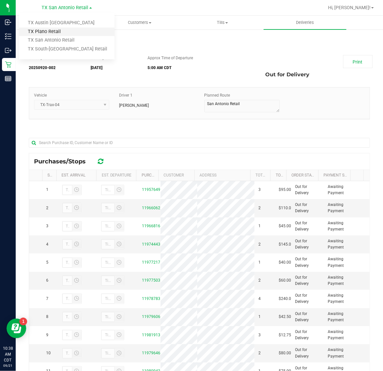
click at [62, 33] on link "TX Plano Retail" at bounding box center [67, 31] width 96 height 9
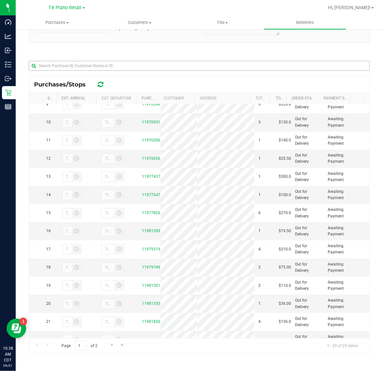
scroll to position [139, 0]
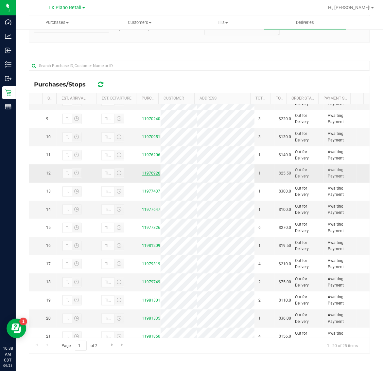
click at [149, 175] on link "11976926" at bounding box center [151, 173] width 18 height 5
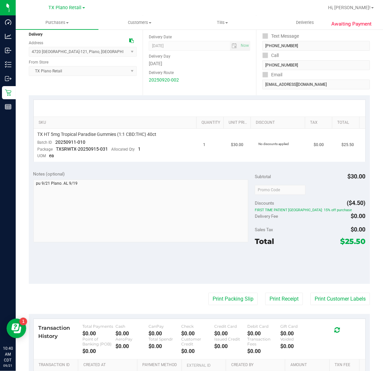
scroll to position [160, 0]
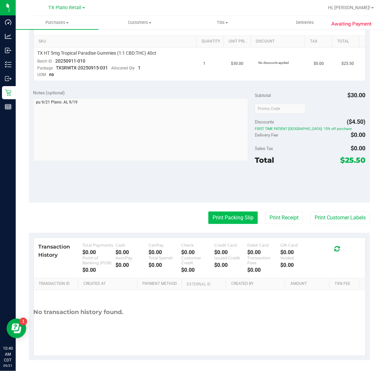
click at [231, 213] on button "Print Packing Slip" at bounding box center [232, 217] width 49 height 12
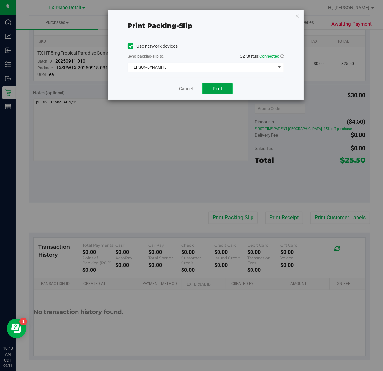
click at [217, 86] on span "Print" at bounding box center [218, 88] width 10 height 5
click at [296, 14] on icon "button" at bounding box center [297, 16] width 5 height 8
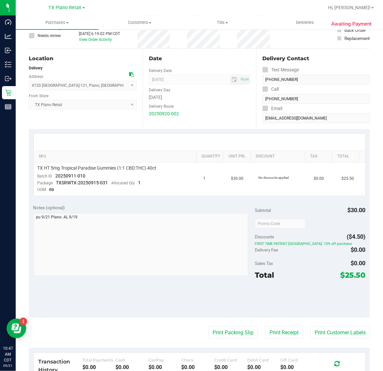
scroll to position [0, 0]
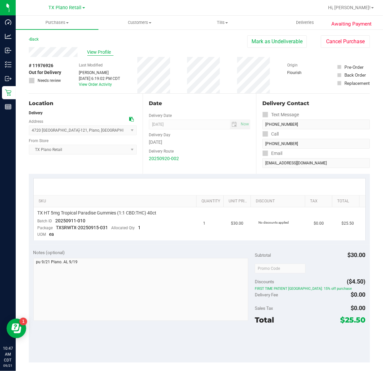
click at [103, 51] on span "View Profile" at bounding box center [100, 52] width 26 height 7
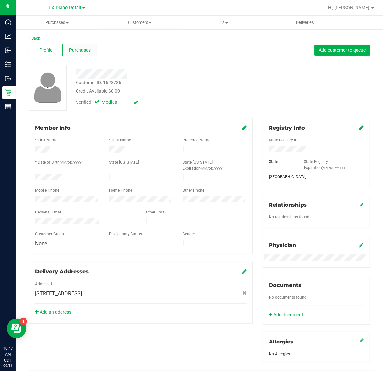
click at [88, 51] on span "Purchases" at bounding box center [80, 50] width 22 height 7
click at [299, 25] on span "Deliveries" at bounding box center [305, 23] width 36 height 6
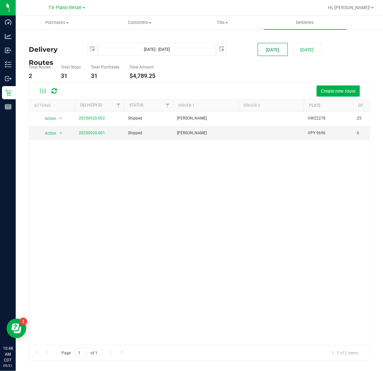
click at [278, 49] on button "[DATE]" at bounding box center [273, 49] width 30 height 13
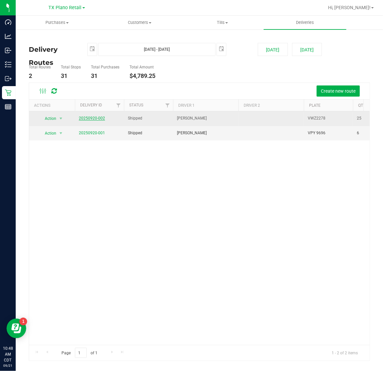
click at [90, 119] on link "20250920-002" at bounding box center [92, 118] width 26 height 5
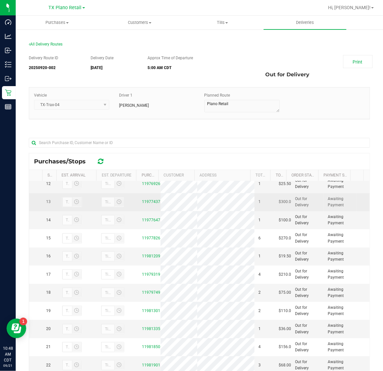
scroll to position [180, 0]
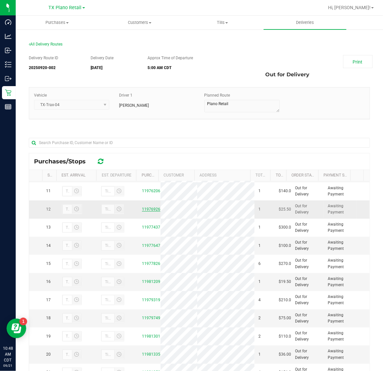
click at [147, 211] on link "11976926" at bounding box center [151, 209] width 18 height 5
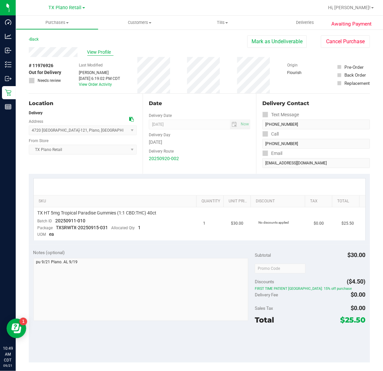
click at [103, 51] on span "View Profile" at bounding box center [100, 52] width 26 height 7
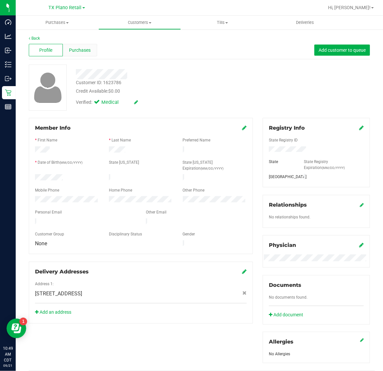
click at [89, 48] on span "Purchases" at bounding box center [80, 50] width 22 height 7
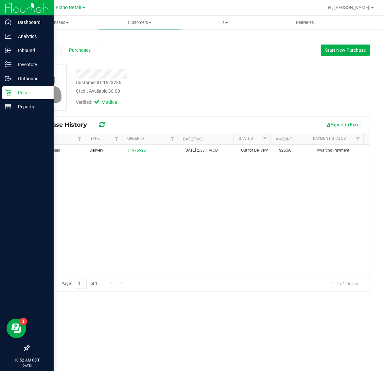
click at [13, 91] on p "Retail" at bounding box center [30, 93] width 39 height 8
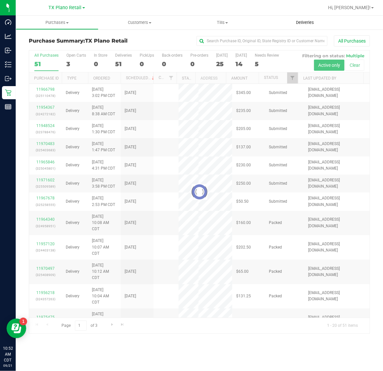
click at [298, 24] on span "Deliveries" at bounding box center [305, 23] width 36 height 6
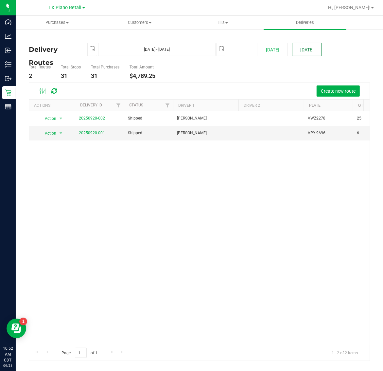
click at [309, 45] on button "[DATE]" at bounding box center [307, 49] width 30 height 13
type input "Sep 22, 2025 - Sep 22, 2025"
type input "2025-09-22"
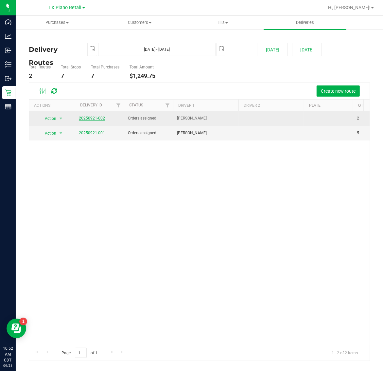
click at [95, 117] on link "20250921-002" at bounding box center [92, 118] width 26 height 5
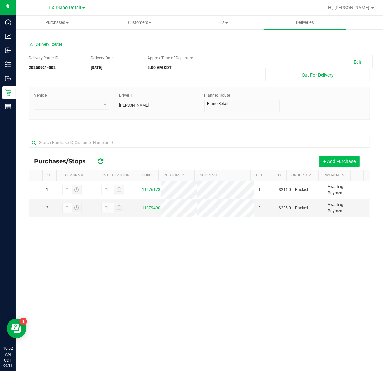
click at [341, 161] on button "+ Add Purchase" at bounding box center [339, 161] width 41 height 11
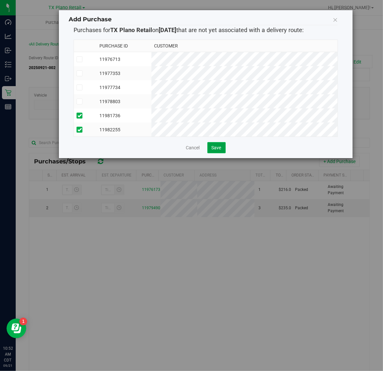
click at [221, 153] on button "Save" at bounding box center [216, 147] width 18 height 11
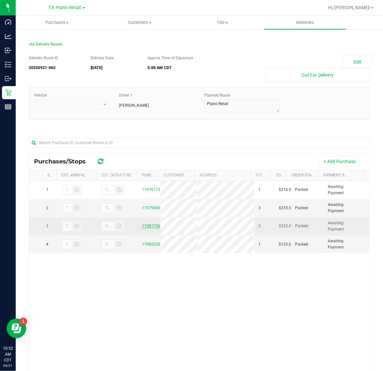
click at [143, 228] on link "11981736" at bounding box center [151, 225] width 18 height 5
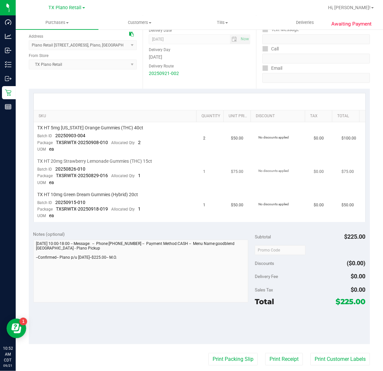
scroll to position [123, 0]
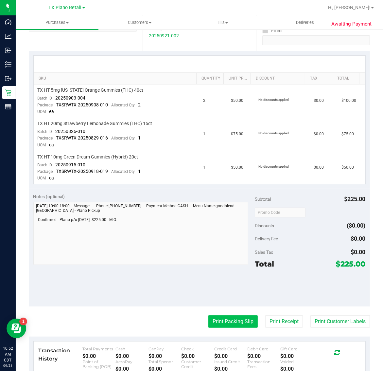
click at [235, 315] on button "Print Packing Slip" at bounding box center [232, 321] width 49 height 12
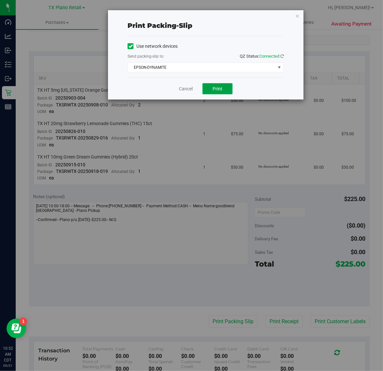
click at [224, 87] on button "Print" at bounding box center [218, 88] width 30 height 11
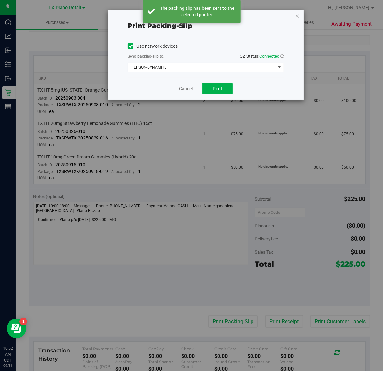
click at [299, 13] on icon "button" at bounding box center [297, 16] width 5 height 8
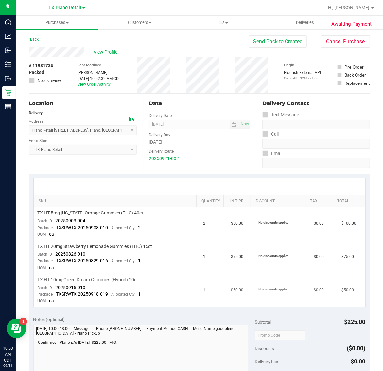
scroll to position [0, 0]
click at [307, 21] on span "Deliveries" at bounding box center [305, 23] width 36 height 6
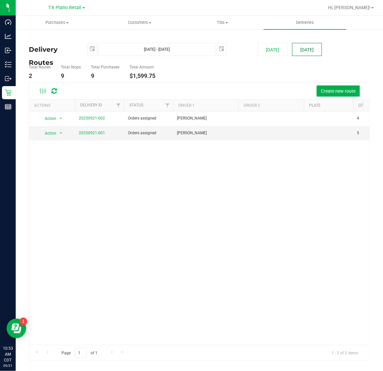
click at [310, 44] on button "[DATE]" at bounding box center [307, 49] width 30 height 13
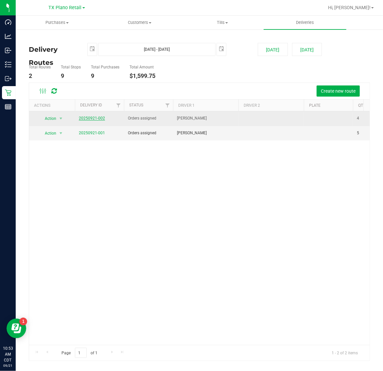
click at [95, 118] on link "20250921-002" at bounding box center [92, 118] width 26 height 5
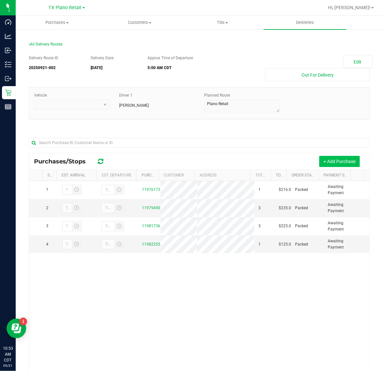
click at [320, 164] on button "+ Add Purchase" at bounding box center [339, 161] width 41 height 11
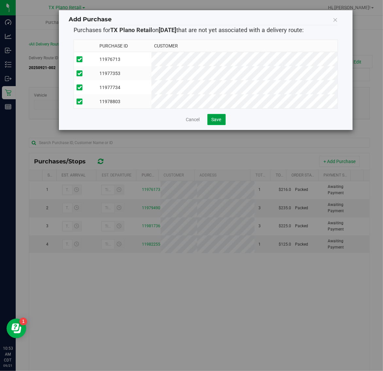
click at [213, 122] on span "Save" at bounding box center [217, 119] width 10 height 5
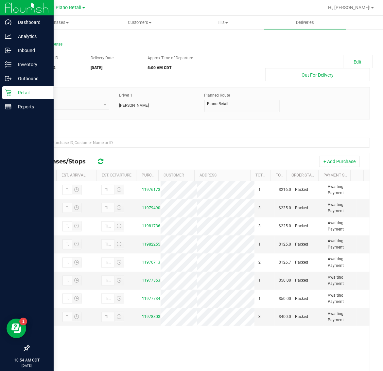
click at [12, 91] on p "Retail" at bounding box center [30, 93] width 39 height 8
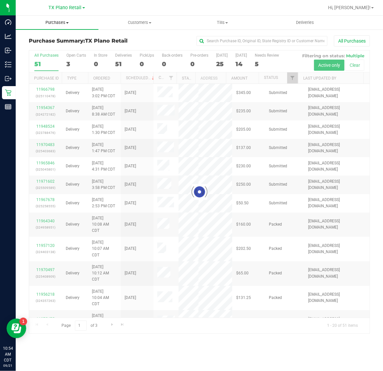
click at [55, 24] on span "Purchases" at bounding box center [57, 23] width 83 height 6
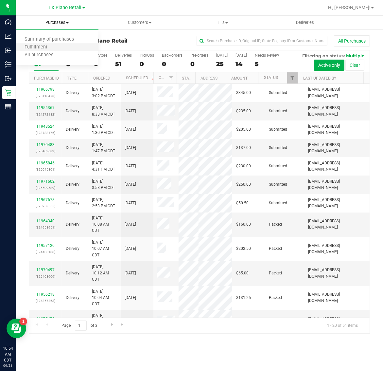
click at [57, 44] on li "Fulfillment" at bounding box center [57, 48] width 83 height 8
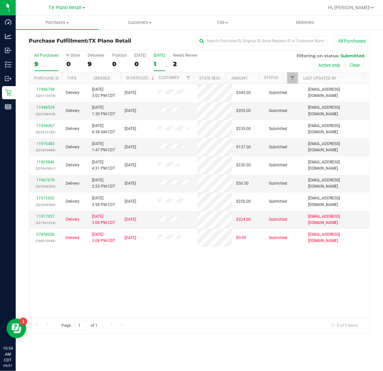
click at [158, 60] on div "1" at bounding box center [159, 64] width 11 height 8
click at [0, 0] on input "Tomorrow 1" at bounding box center [0, 0] width 0 height 0
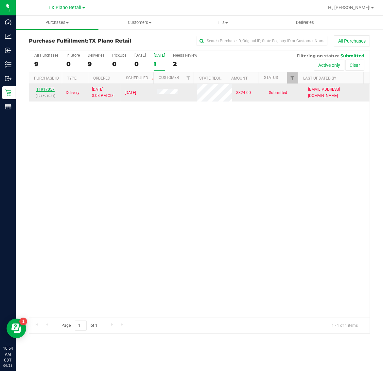
click at [52, 91] on link "11917057" at bounding box center [45, 89] width 18 height 5
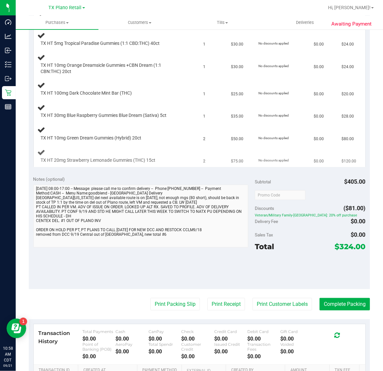
scroll to position [204, 0]
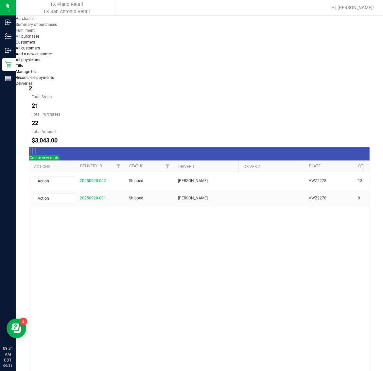
click at [56, 33] on li "Fulfillment" at bounding box center [57, 30] width 83 height 6
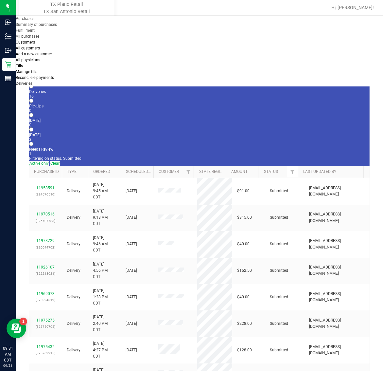
click at [159, 137] on div "3" at bounding box center [199, 139] width 341 height 5
click at [33, 127] on input "[DATE] 3" at bounding box center [31, 129] width 4 height 4
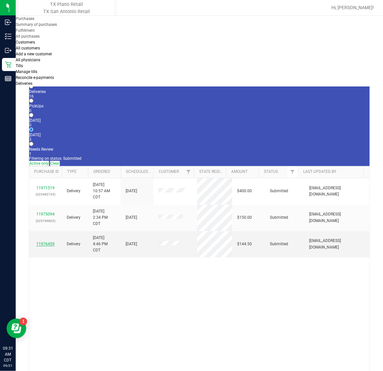
click at [45, 241] on link "11976459" at bounding box center [45, 243] width 18 height 5
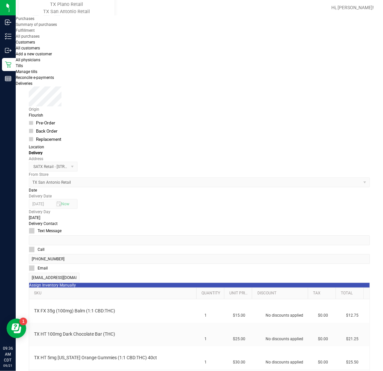
scroll to position [123, 0]
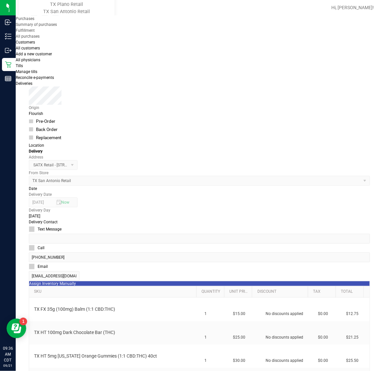
click at [3, 370] on icon "button" at bounding box center [1, 374] width 3 height 6
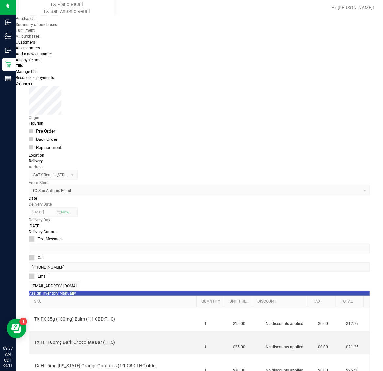
scroll to position [164, 0]
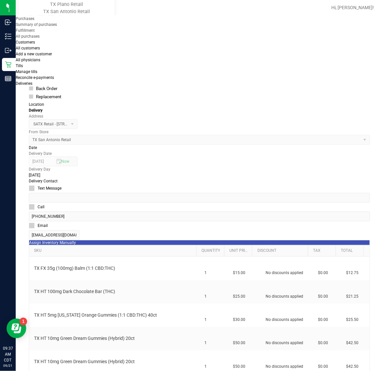
click at [3, 370] on icon "button" at bounding box center [1, 374] width 3 height 6
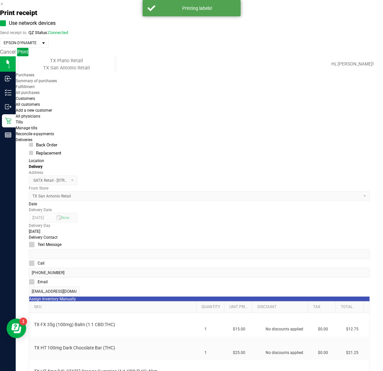
click at [28, 56] on button "Print" at bounding box center [22, 52] width 11 height 9
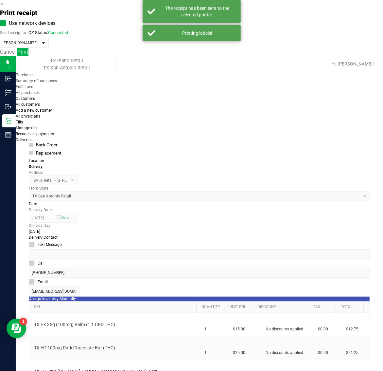
click at [3, 7] on icon "button" at bounding box center [1, 4] width 3 height 6
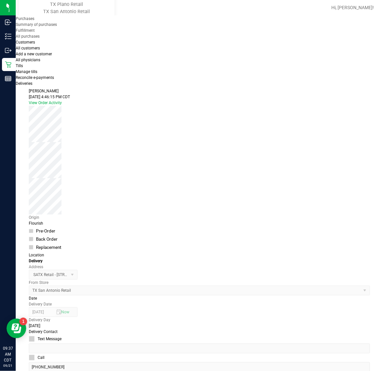
scroll to position [0, 0]
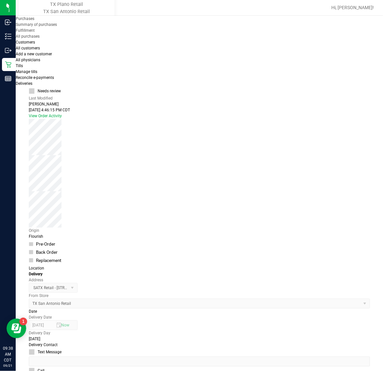
click at [91, 66] on span "View Profile" at bounding box center [96, 69] width 26 height 7
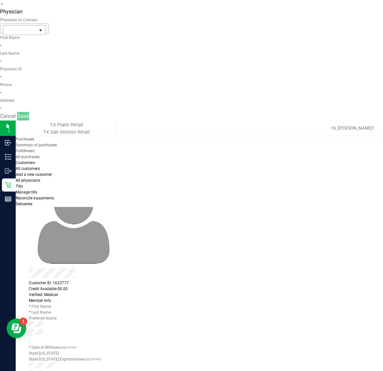
click at [37, 35] on input "text" at bounding box center [20, 30] width 34 height 9
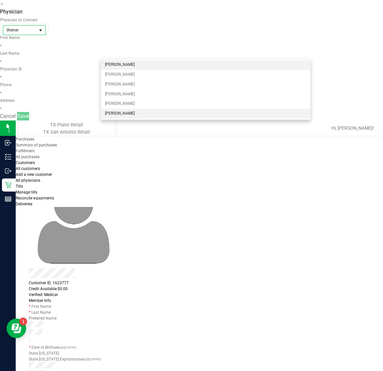
click at [168, 113] on li "[PERSON_NAME]" at bounding box center [206, 114] width 210 height 10
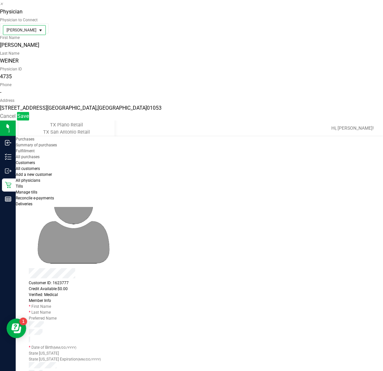
type input "[PERSON_NAME]"
click at [29, 119] on button "Save" at bounding box center [23, 116] width 12 height 9
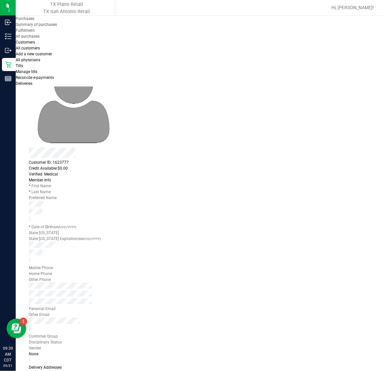
click at [34, 38] on link "Back" at bounding box center [33, 38] width 9 height 5
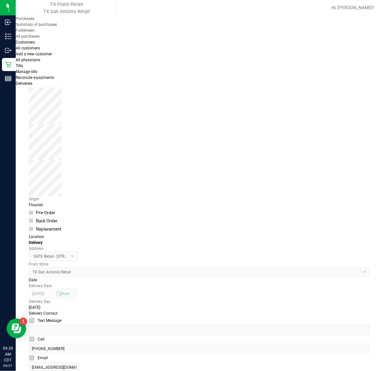
scroll to position [123, 0]
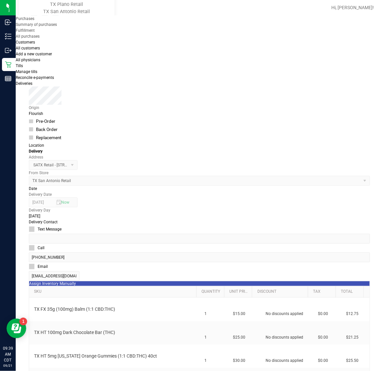
click at [3, 370] on icon "button" at bounding box center [1, 374] width 3 height 6
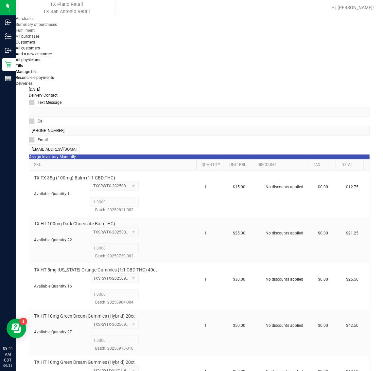
scroll to position [250, 0]
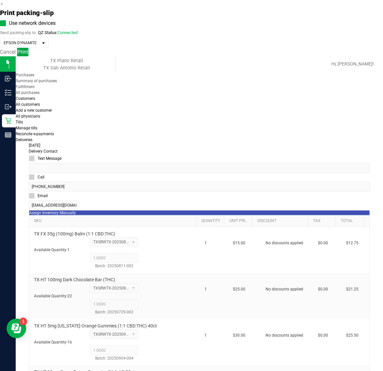
click at [28, 55] on span "Print" at bounding box center [22, 52] width 11 height 6
click at [3, 7] on icon "button" at bounding box center [1, 4] width 3 height 6
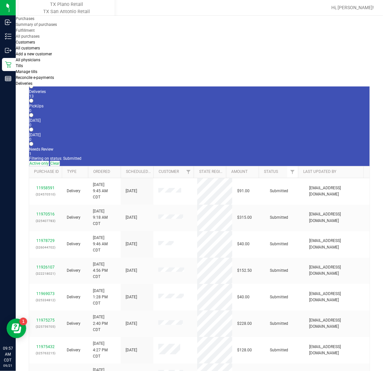
click at [62, 7] on link "TX Plano Retail" at bounding box center [67, 5] width 51 height 6
click at [163, 137] on div "14" at bounding box center [199, 139] width 341 height 5
click at [33, 127] on input "[DATE] 14" at bounding box center [31, 129] width 4 height 4
click at [48, 265] on link "11964340" at bounding box center [45, 267] width 18 height 5
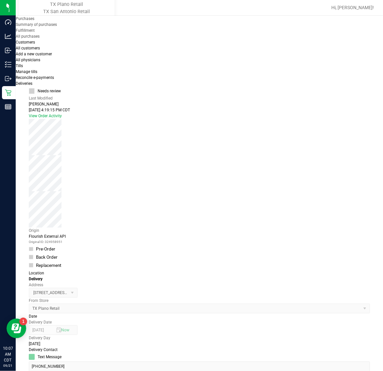
scroll to position [41, 0]
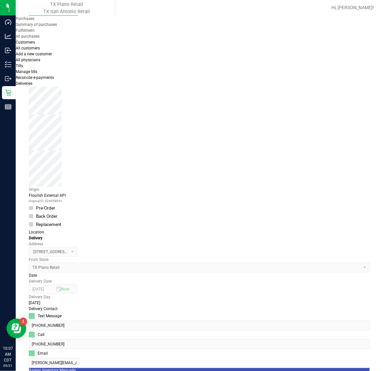
click at [3, 370] on icon "button" at bounding box center [1, 374] width 3 height 6
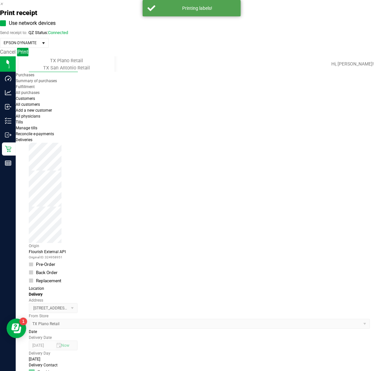
click at [28, 55] on span "Print" at bounding box center [22, 52] width 11 height 6
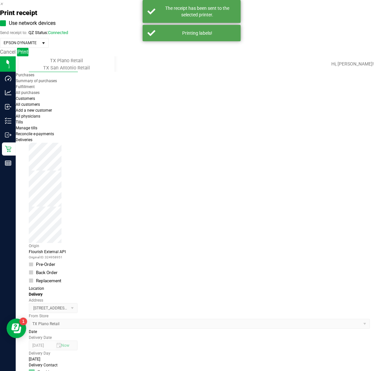
click at [3, 7] on icon "button" at bounding box center [1, 4] width 3 height 6
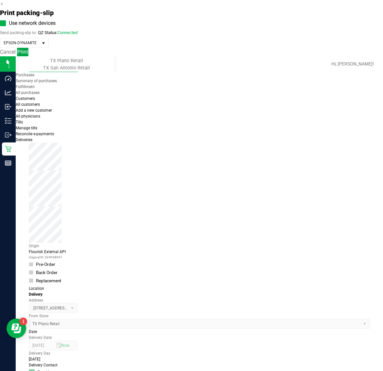
click at [28, 56] on button "Print" at bounding box center [22, 52] width 11 height 9
click at [3, 7] on icon "button" at bounding box center [1, 4] width 3 height 6
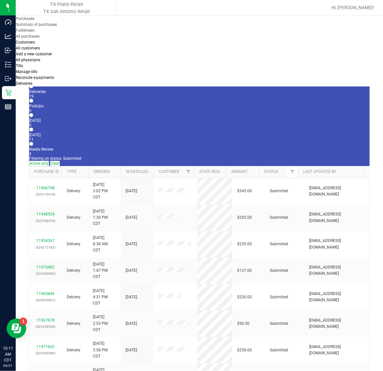
click at [166, 137] on div "11" at bounding box center [199, 139] width 341 height 5
click at [33, 127] on input "[DATE] 11" at bounding box center [31, 129] width 4 height 4
click at [43, 268] on link "11976173" at bounding box center [45, 270] width 18 height 5
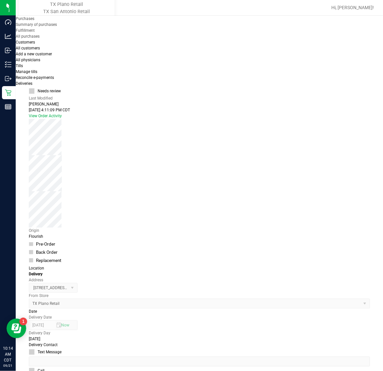
scroll to position [41, 0]
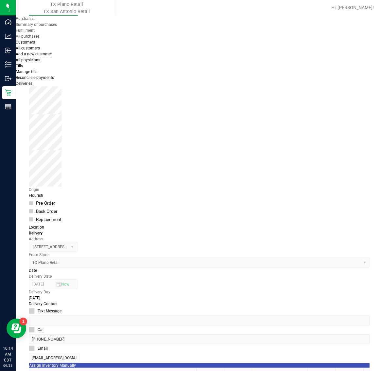
click at [3, 370] on icon "button" at bounding box center [1, 374] width 3 height 6
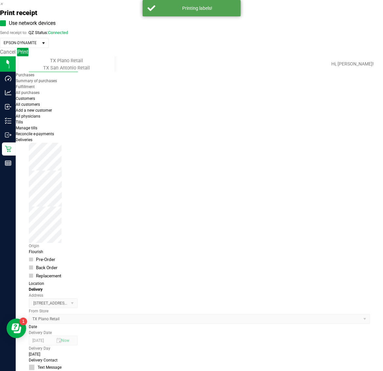
click at [28, 55] on span "Print" at bounding box center [22, 52] width 11 height 6
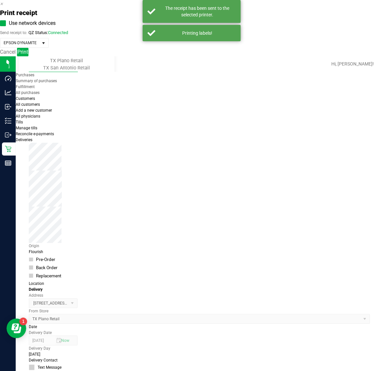
click at [3, 7] on icon "button" at bounding box center [1, 4] width 3 height 6
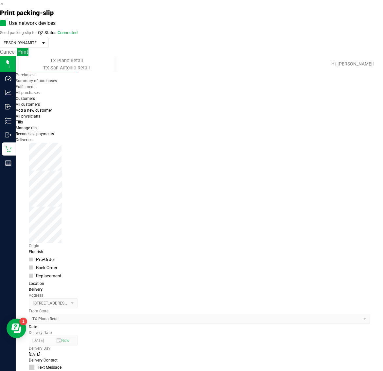
click at [28, 55] on span "Print" at bounding box center [22, 52] width 11 height 6
click at [3, 7] on icon "button" at bounding box center [1, 4] width 3 height 6
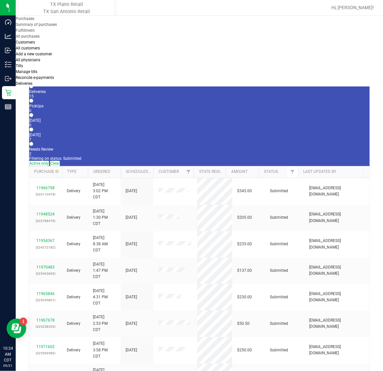
click at [156, 133] on div "[DATE]" at bounding box center [199, 135] width 341 height 5
click at [33, 127] on input "[DATE] 7" at bounding box center [31, 129] width 4 height 4
click at [46, 265] on link "11977734" at bounding box center [45, 267] width 18 height 5
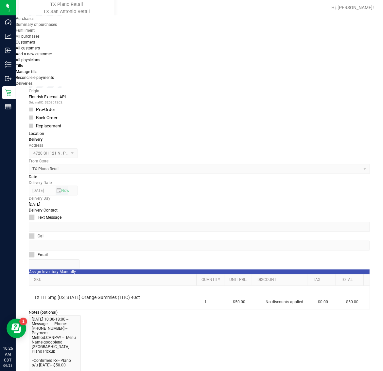
scroll to position [150, 0]
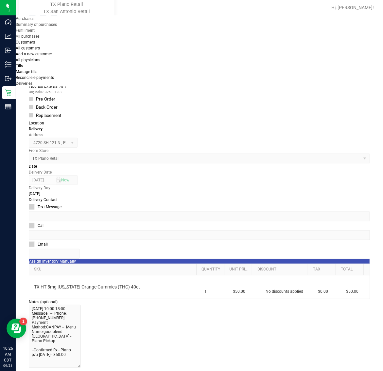
click at [3, 370] on icon "button" at bounding box center [1, 374] width 3 height 6
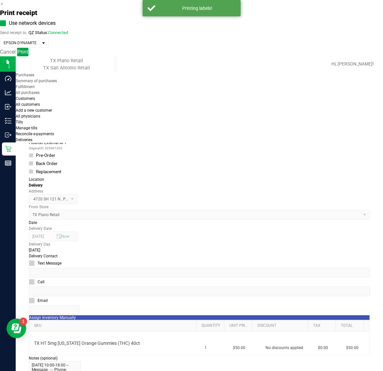
click at [28, 56] on button "Print" at bounding box center [22, 52] width 11 height 9
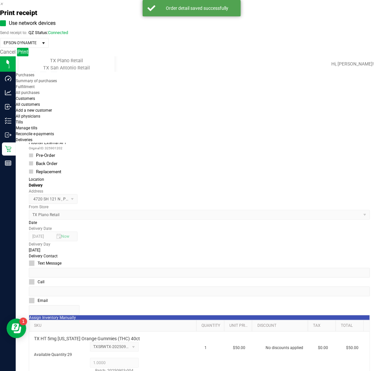
click at [3, 7] on icon "button" at bounding box center [1, 4] width 3 height 6
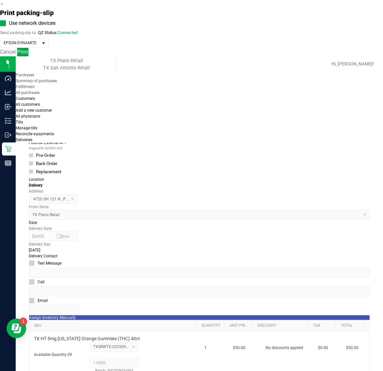
click at [28, 55] on span "Print" at bounding box center [22, 52] width 11 height 6
click at [3, 7] on icon "button" at bounding box center [1, 4] width 3 height 6
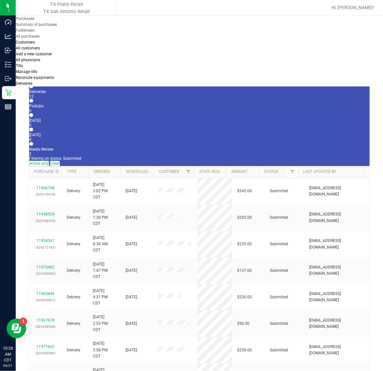
click at [160, 137] on div "4" at bounding box center [199, 139] width 341 height 5
click at [33, 127] on input "[DATE] 4" at bounding box center [31, 129] width 4 height 4
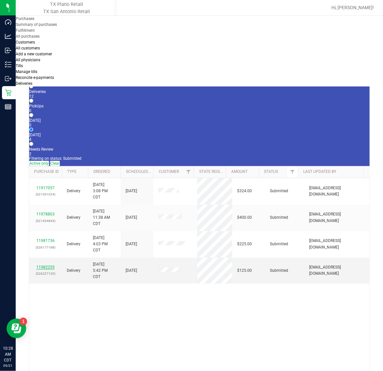
click at [45, 265] on link "11982255" at bounding box center [45, 267] width 18 height 5
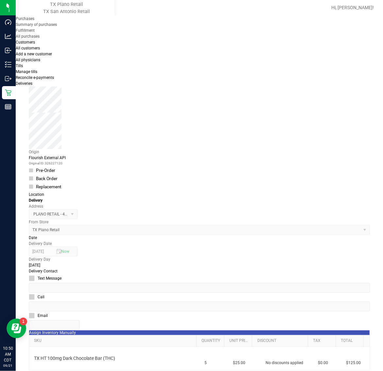
scroll to position [82, 0]
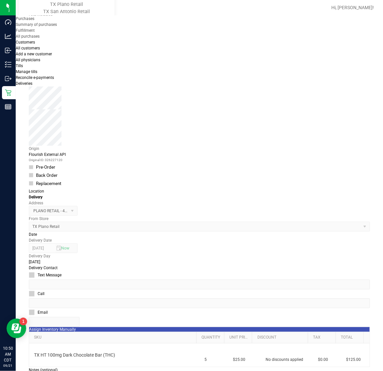
click at [3, 370] on icon "button" at bounding box center [1, 374] width 3 height 6
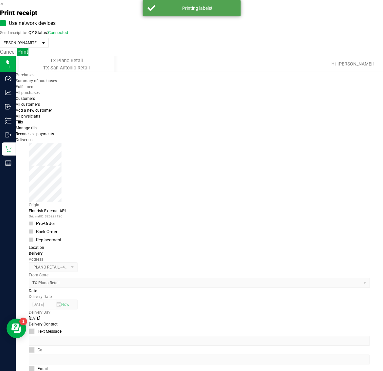
click at [28, 56] on button "Print" at bounding box center [22, 52] width 11 height 9
click at [3, 7] on icon "button" at bounding box center [1, 4] width 3 height 6
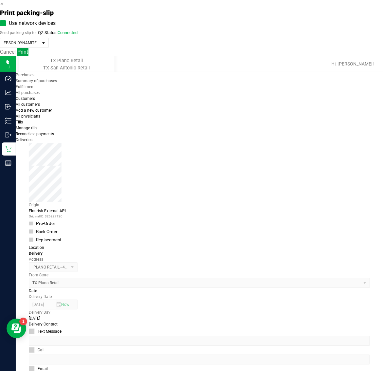
click at [28, 56] on button "Print" at bounding box center [22, 52] width 11 height 9
click at [3, 7] on icon "button" at bounding box center [1, 4] width 3 height 6
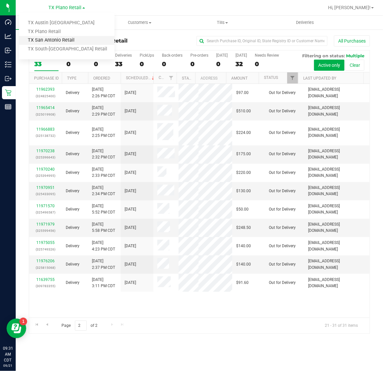
click at [69, 40] on link "TX San Antonio Retail" at bounding box center [67, 40] width 96 height 9
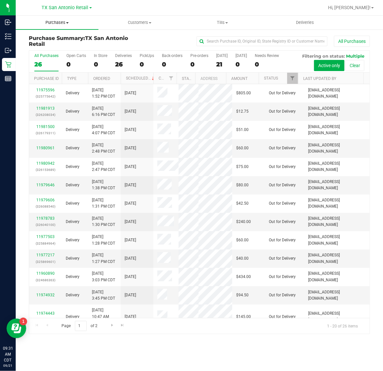
click at [62, 22] on span "Purchases" at bounding box center [57, 23] width 83 height 6
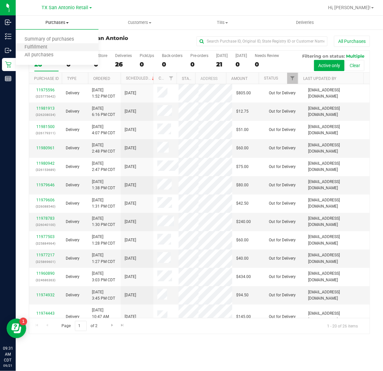
click at [64, 47] on li "Fulfillment" at bounding box center [57, 48] width 83 height 8
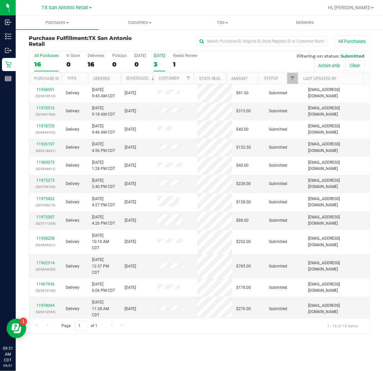
click at [157, 61] on div "3" at bounding box center [159, 65] width 11 height 8
click at [0, 0] on input "[DATE] 3" at bounding box center [0, 0] width 0 height 0
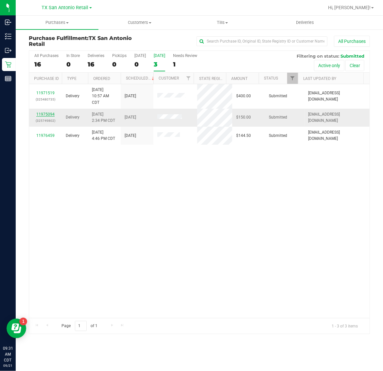
click at [50, 116] on link "11975094" at bounding box center [45, 114] width 18 height 5
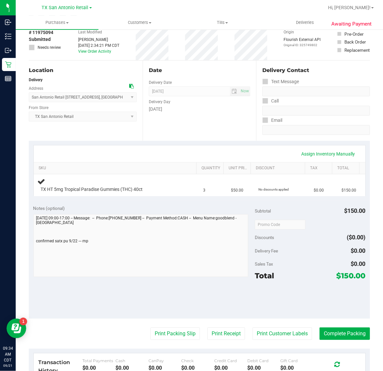
scroll to position [82, 0]
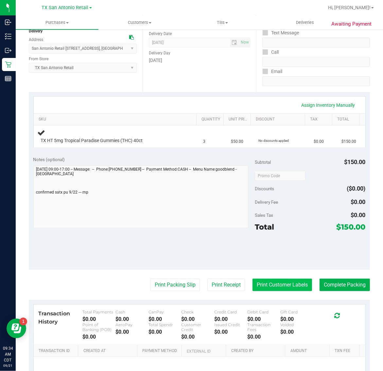
click at [268, 286] on button "Print Customer Labels" at bounding box center [283, 284] width 60 height 12
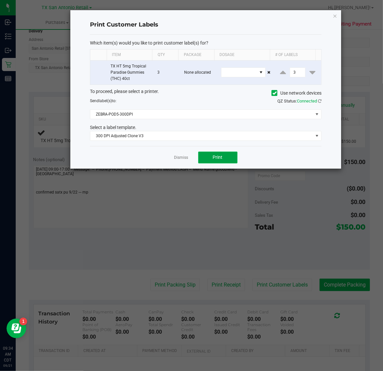
click at [219, 155] on span "Print" at bounding box center [218, 156] width 10 height 5
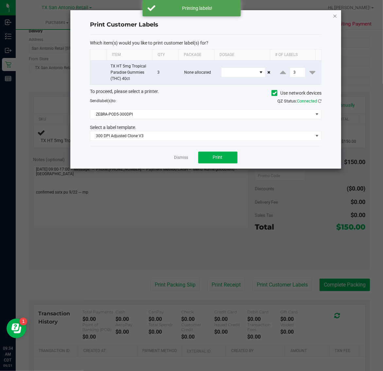
click at [336, 14] on icon "button" at bounding box center [335, 16] width 5 height 8
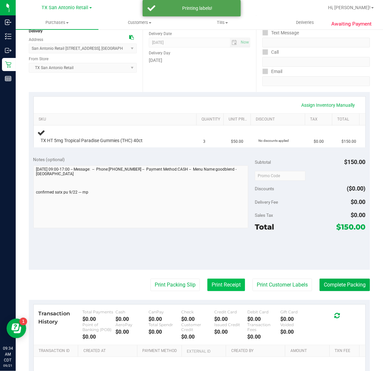
click at [216, 286] on button "Print Receipt" at bounding box center [226, 284] width 38 height 12
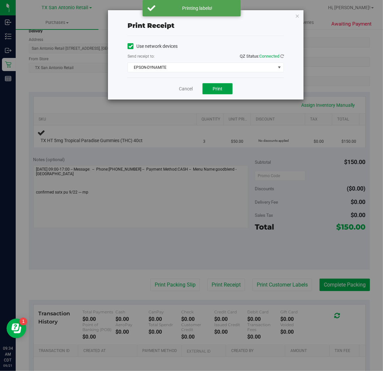
click at [217, 85] on button "Print" at bounding box center [218, 88] width 30 height 11
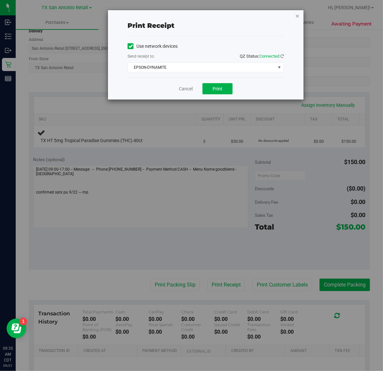
click at [297, 15] on icon "button" at bounding box center [297, 16] width 5 height 8
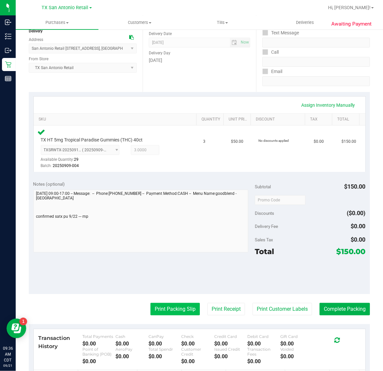
click at [167, 309] on button "Print Packing Slip" at bounding box center [174, 309] width 49 height 12
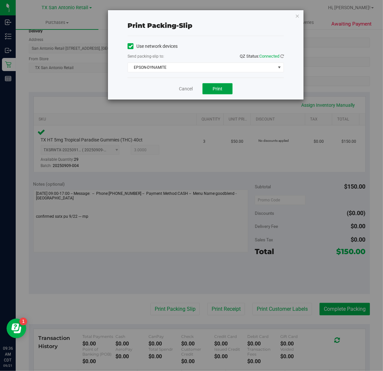
click at [214, 89] on span "Print" at bounding box center [218, 88] width 10 height 5
click at [297, 15] on icon "button" at bounding box center [297, 16] width 5 height 8
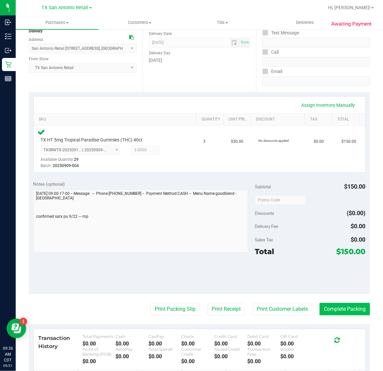
click at [343, 308] on button "Complete Packing" at bounding box center [345, 309] width 50 height 12
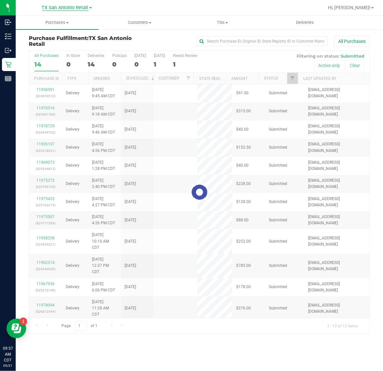
click at [66, 8] on span "TX San Antonio Retail" at bounding box center [65, 8] width 47 height 6
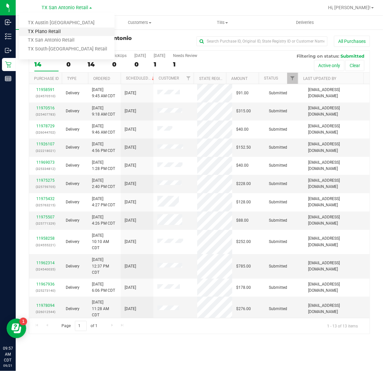
click at [64, 30] on link "TX Plano Retail" at bounding box center [67, 31] width 96 height 9
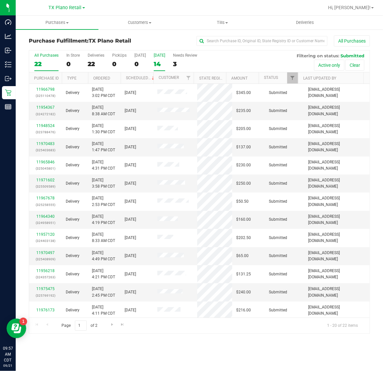
click at [160, 58] on label "[DATE] 14" at bounding box center [159, 62] width 11 height 18
click at [0, 0] on input "[DATE] 14" at bounding box center [0, 0] width 0 height 0
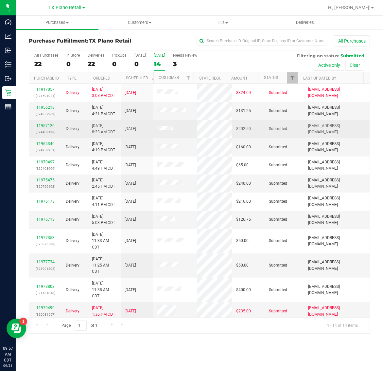
click at [53, 127] on link "11957120" at bounding box center [45, 125] width 18 height 5
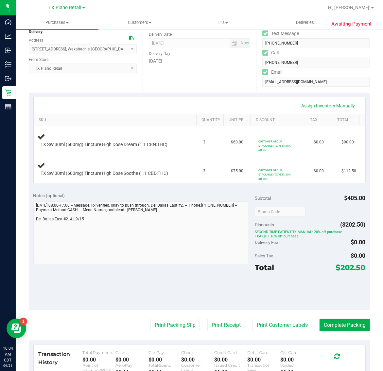
scroll to position [82, 0]
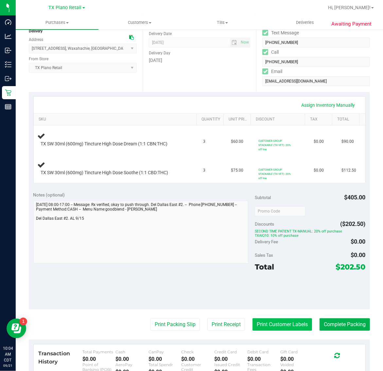
click at [280, 325] on button "Print Customer Labels" at bounding box center [283, 324] width 60 height 12
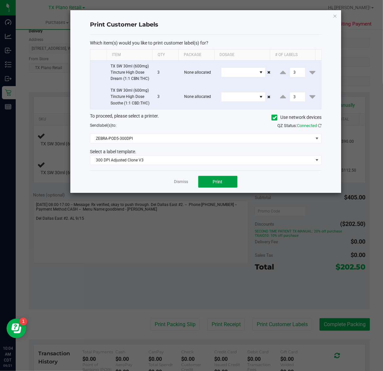
click at [221, 187] on button "Print" at bounding box center [217, 182] width 39 height 12
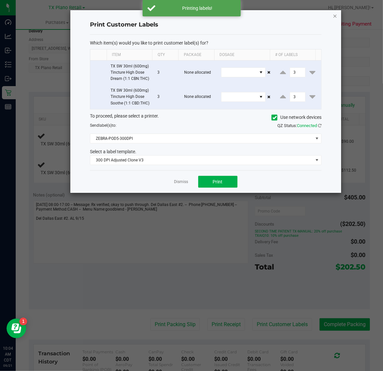
click at [335, 13] on icon "button" at bounding box center [335, 16] width 5 height 8
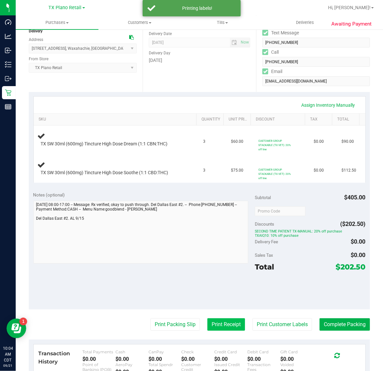
click at [219, 325] on button "Print Receipt" at bounding box center [226, 324] width 38 height 12
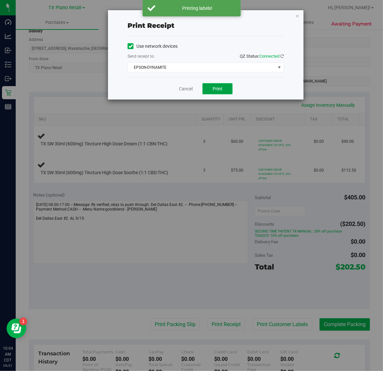
click at [209, 86] on button "Print" at bounding box center [218, 88] width 30 height 11
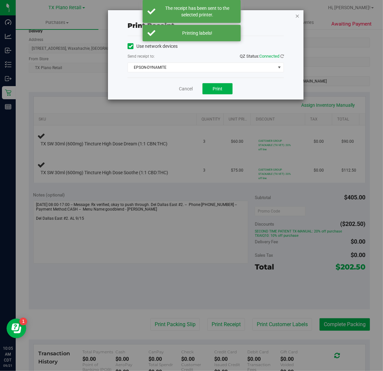
click at [298, 12] on icon "button" at bounding box center [297, 16] width 5 height 8
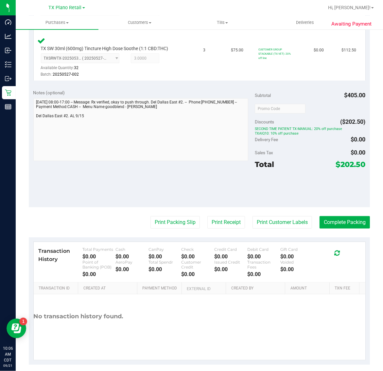
scroll to position [225, 0]
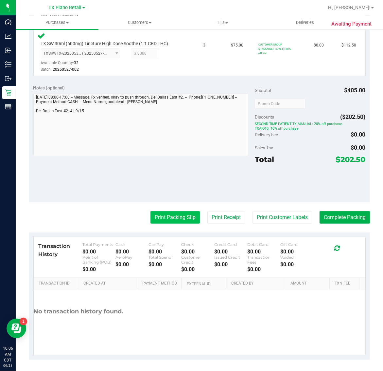
click at [168, 217] on button "Print Packing Slip" at bounding box center [174, 217] width 49 height 12
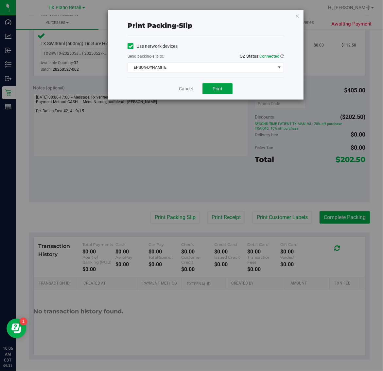
click at [223, 94] on button "Print" at bounding box center [218, 88] width 30 height 11
click at [295, 19] on icon "button" at bounding box center [297, 16] width 5 height 8
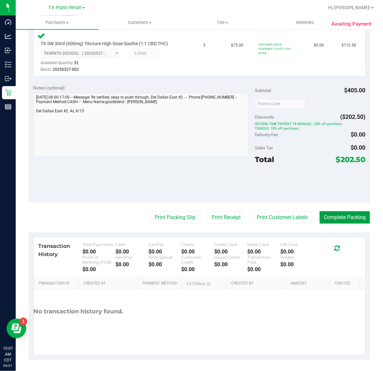
click at [334, 219] on button "Complete Packing" at bounding box center [345, 217] width 50 height 12
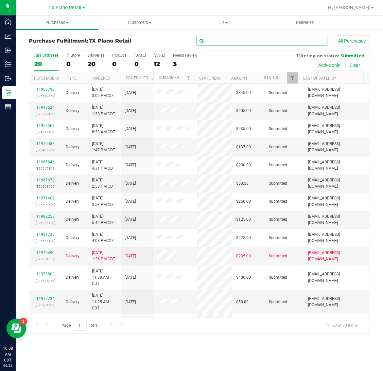
click at [234, 41] on input "text" at bounding box center [262, 41] width 131 height 10
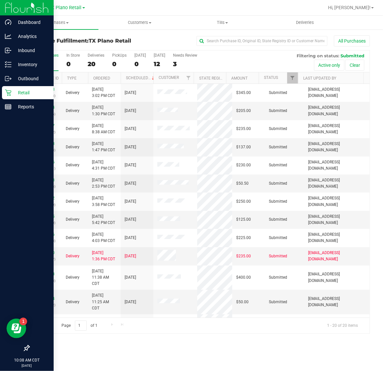
click at [12, 94] on p "Retail" at bounding box center [30, 93] width 39 height 8
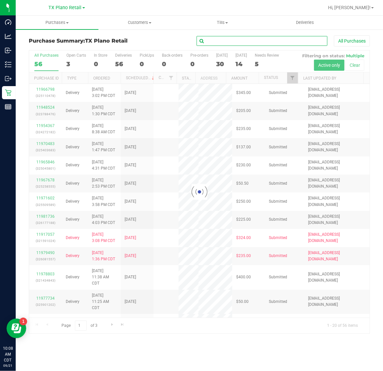
click at [222, 41] on input "text" at bounding box center [262, 41] width 131 height 10
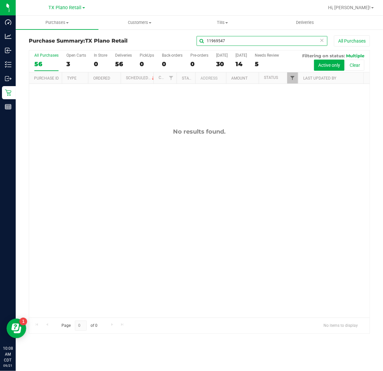
type input "11969547"
click at [292, 76] on span "Filter" at bounding box center [292, 77] width 5 height 5
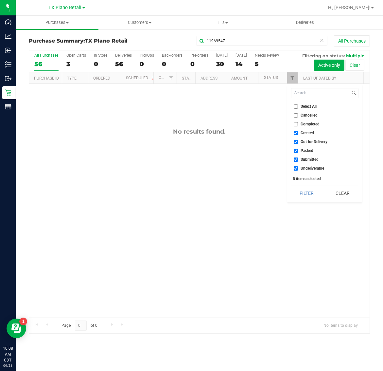
click at [304, 115] on span "Cancelled" at bounding box center [309, 115] width 17 height 4
click at [298, 115] on input "Cancelled" at bounding box center [296, 115] width 4 height 4
checkbox input "true"
click at [307, 191] on button "Filter" at bounding box center [306, 193] width 31 height 14
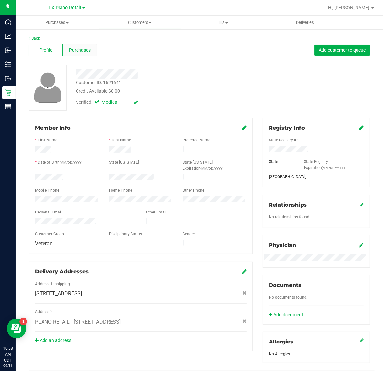
click at [86, 48] on span "Purchases" at bounding box center [80, 50] width 22 height 7
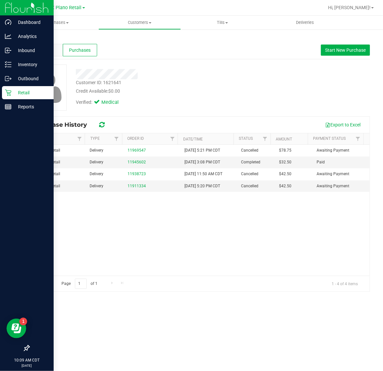
click at [21, 92] on p "Retail" at bounding box center [30, 93] width 39 height 8
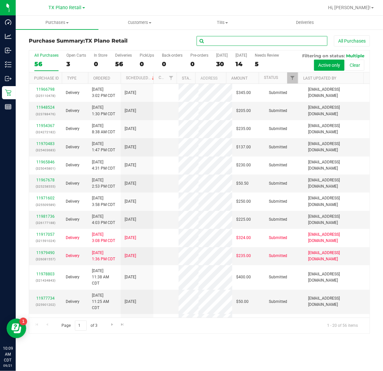
click at [246, 40] on input "text" at bounding box center [262, 41] width 131 height 10
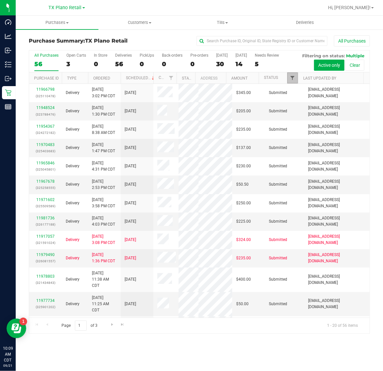
click at [294, 78] on span "Filter" at bounding box center [292, 77] width 5 height 5
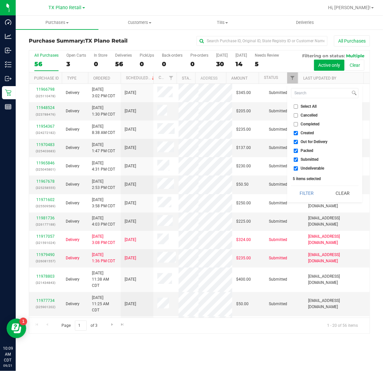
click at [309, 115] on span "Cancelled" at bounding box center [309, 115] width 17 height 4
click at [298, 115] on input "Cancelled" at bounding box center [296, 115] width 4 height 4
checkbox input "true"
click at [307, 197] on button "Filter" at bounding box center [306, 193] width 31 height 14
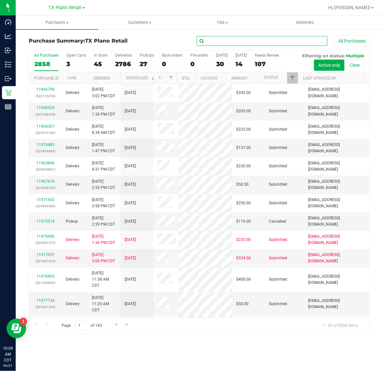
click at [255, 44] on input "text" at bounding box center [262, 41] width 131 height 10
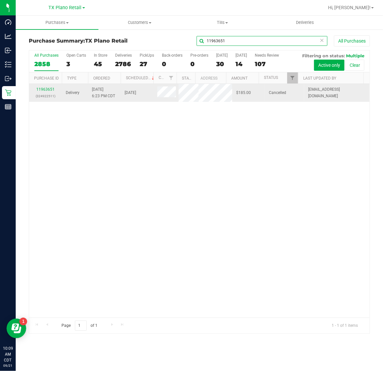
type input "11963651"
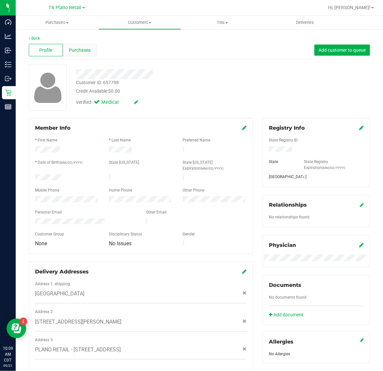
click at [87, 52] on span "Purchases" at bounding box center [80, 50] width 22 height 7
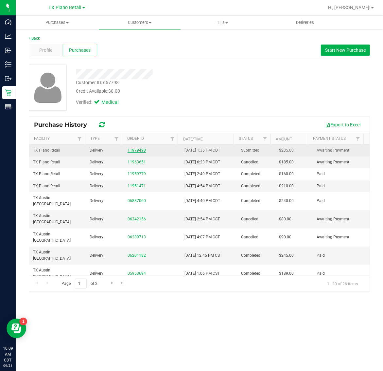
click at [131, 151] on link "11979490" at bounding box center [137, 150] width 18 height 5
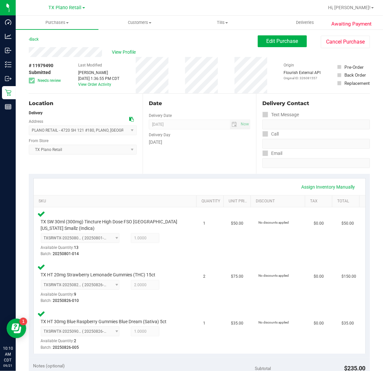
scroll to position [164, 0]
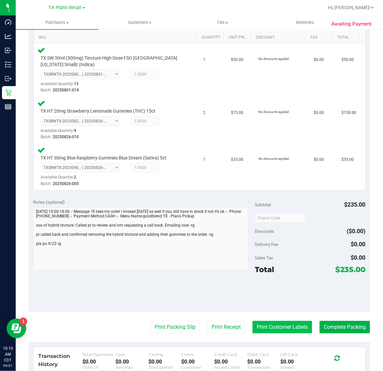
click at [271, 325] on button "Print Customer Labels" at bounding box center [283, 327] width 60 height 12
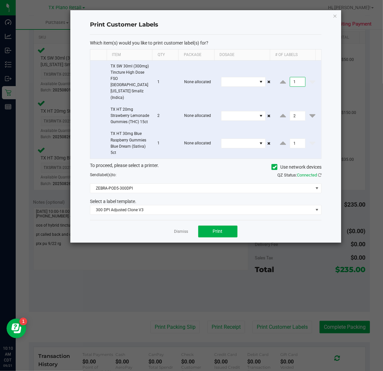
click at [298, 77] on input "1" at bounding box center [297, 81] width 15 height 9
click at [291, 111] on input "2" at bounding box center [297, 115] width 15 height 9
click at [233, 227] on button "Print" at bounding box center [217, 231] width 39 height 12
click at [336, 15] on icon "button" at bounding box center [335, 16] width 5 height 8
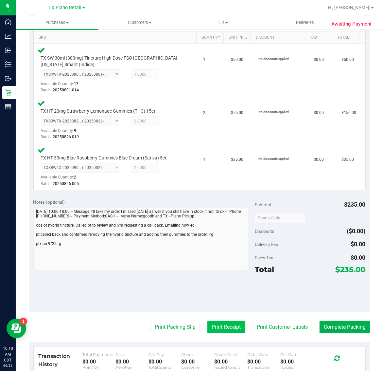
click at [215, 326] on button "Print Receipt" at bounding box center [226, 327] width 38 height 12
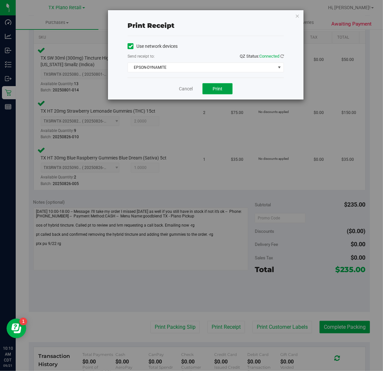
click at [224, 87] on button "Print" at bounding box center [218, 88] width 30 height 11
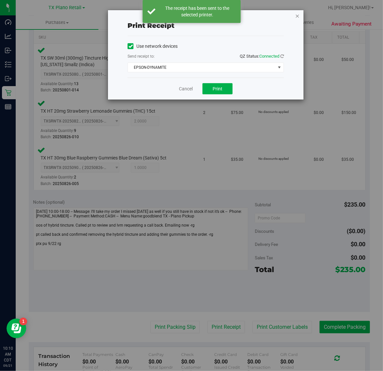
click at [298, 17] on icon "button" at bounding box center [297, 16] width 5 height 8
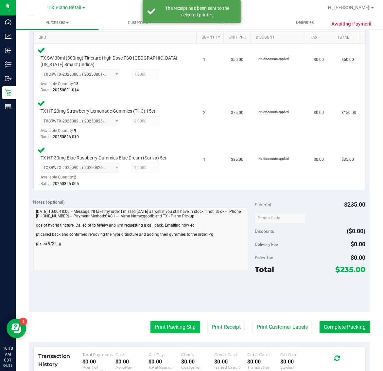
click at [169, 326] on button "Print Packing Slip" at bounding box center [174, 327] width 49 height 12
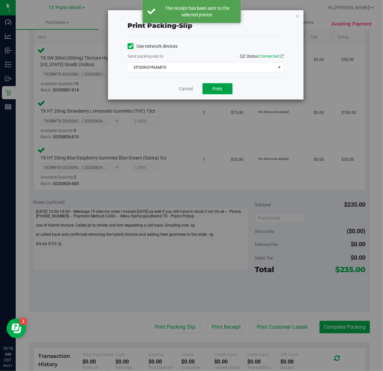
click at [223, 90] on button "Print" at bounding box center [218, 88] width 30 height 11
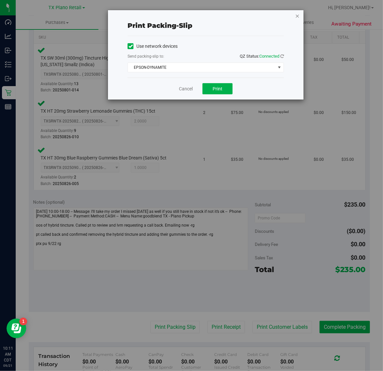
click at [296, 13] on icon "button" at bounding box center [297, 16] width 5 height 8
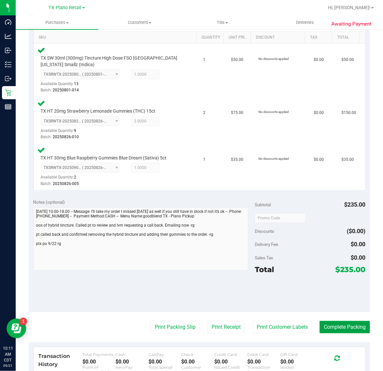
click at [335, 324] on button "Complete Packing" at bounding box center [345, 327] width 50 height 12
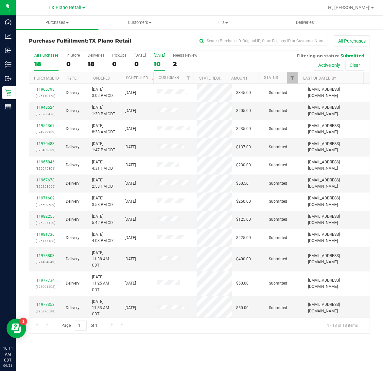
click at [160, 66] on div "10" at bounding box center [159, 64] width 11 height 8
click at [0, 0] on input "Tomorrow 10" at bounding box center [0, 0] width 0 height 0
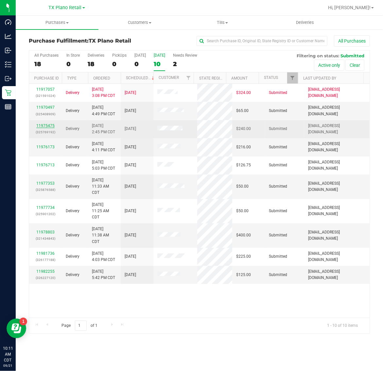
click at [46, 126] on link "11975475" at bounding box center [45, 125] width 18 height 5
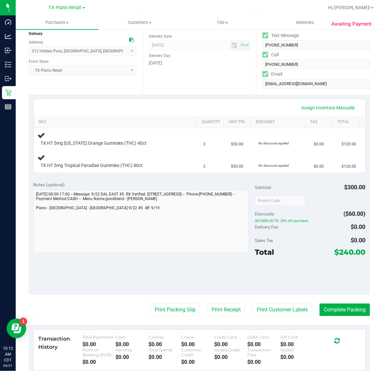
scroll to position [82, 0]
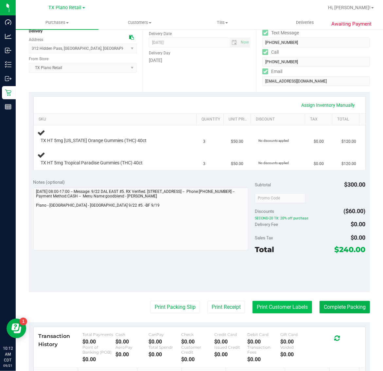
click at [277, 311] on button "Print Customer Labels" at bounding box center [283, 307] width 60 height 12
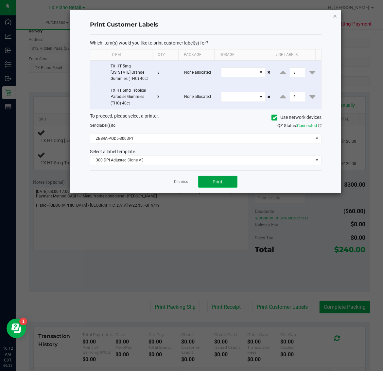
click at [230, 182] on button "Print" at bounding box center [217, 182] width 39 height 12
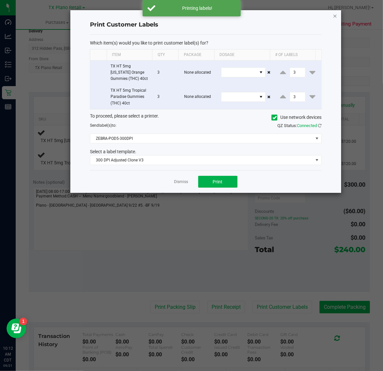
click at [333, 15] on icon "button" at bounding box center [335, 16] width 5 height 8
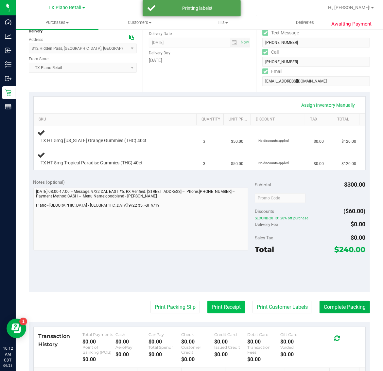
click at [223, 303] on button "Print Receipt" at bounding box center [226, 307] width 38 height 12
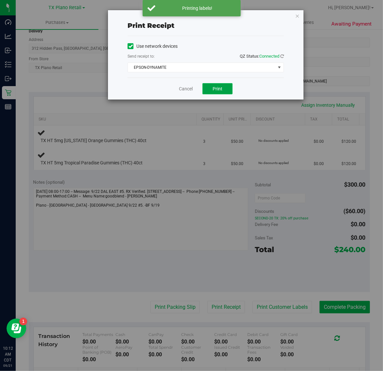
click at [213, 91] on span "Print" at bounding box center [218, 88] width 10 height 5
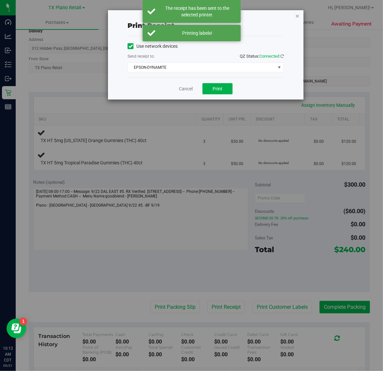
click at [298, 15] on icon "button" at bounding box center [297, 16] width 5 height 8
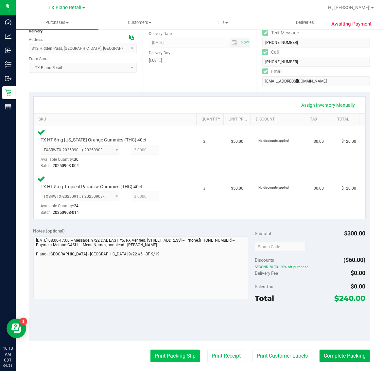
click at [187, 352] on button "Print Packing Slip" at bounding box center [174, 355] width 49 height 12
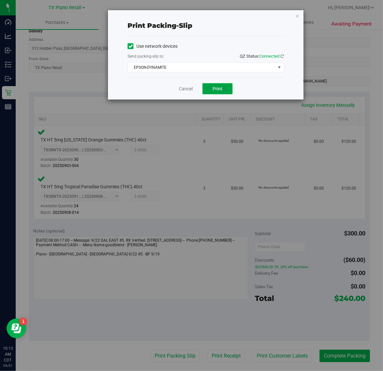
click at [215, 89] on span "Print" at bounding box center [218, 88] width 10 height 5
click at [298, 13] on icon "button" at bounding box center [297, 16] width 5 height 8
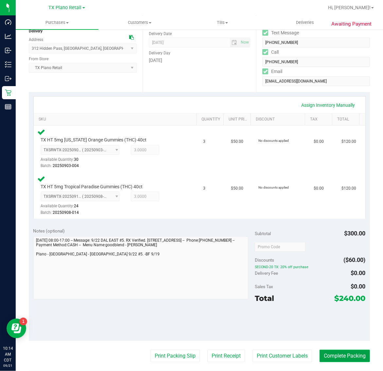
click at [341, 355] on button "Complete Packing" at bounding box center [345, 355] width 50 height 12
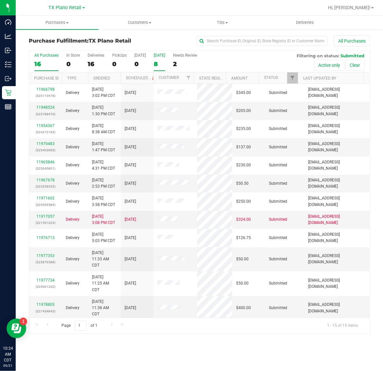
click at [156, 58] on label "Tomorrow 8" at bounding box center [159, 62] width 11 height 18
click at [0, 0] on input "Tomorrow 8" at bounding box center [0, 0] width 0 height 0
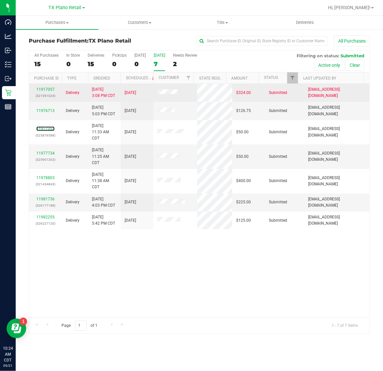
click at [50, 129] on link "11977353" at bounding box center [45, 128] width 18 height 5
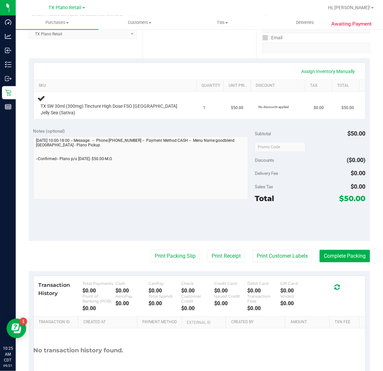
scroll to position [123, 0]
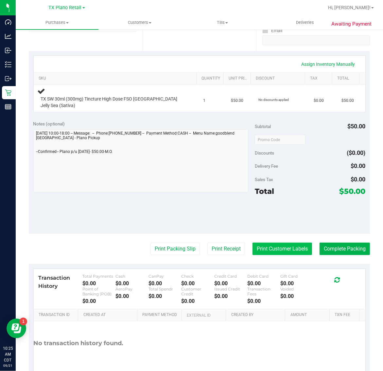
click at [267, 242] on button "Print Customer Labels" at bounding box center [283, 248] width 60 height 12
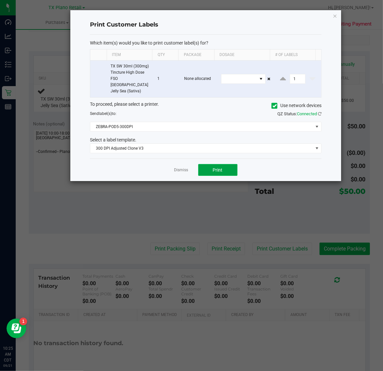
click at [214, 167] on span "Print" at bounding box center [218, 169] width 10 height 5
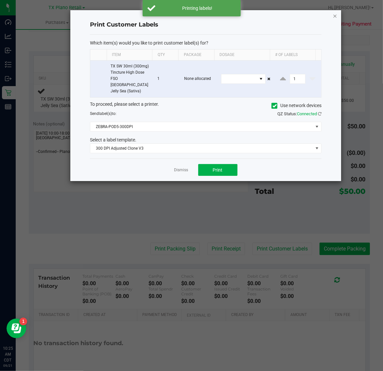
click at [335, 15] on icon "button" at bounding box center [335, 16] width 5 height 8
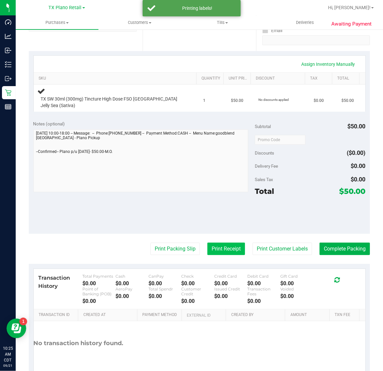
click at [212, 246] on button "Print Receipt" at bounding box center [226, 248] width 38 height 12
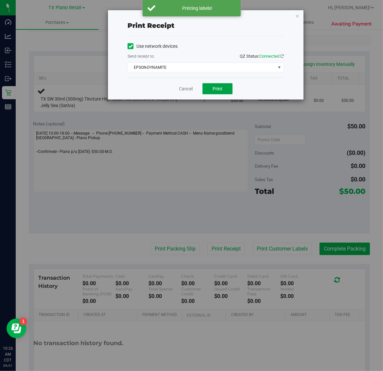
click at [219, 90] on span "Print" at bounding box center [218, 88] width 10 height 5
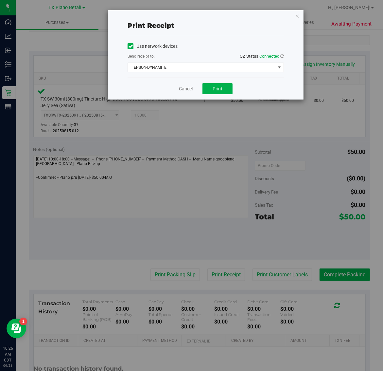
click at [306, 10] on div "Print receipt Use network devices Send receipt to: QZ Status: Connected EPSON-D…" at bounding box center [194, 185] width 388 height 371
click at [298, 15] on icon "button" at bounding box center [297, 16] width 5 height 8
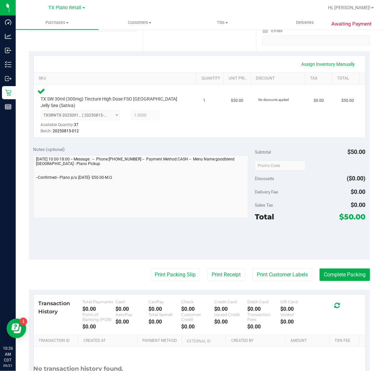
click at [170, 250] on div "Notes (optional) Subtotal $50.00 Discounts ($0.00) Delivery Fee $0.00 Sales Tax…" at bounding box center [199, 201] width 341 height 118
click at [179, 268] on button "Print Packing Slip" at bounding box center [174, 274] width 49 height 12
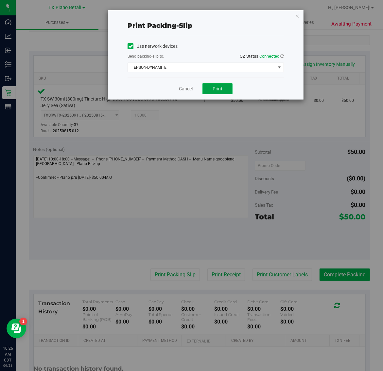
click at [213, 86] on button "Print" at bounding box center [218, 88] width 30 height 11
click at [295, 15] on icon "button" at bounding box center [297, 16] width 5 height 8
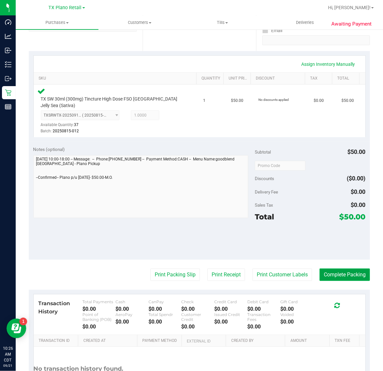
click at [337, 268] on button "Complete Packing" at bounding box center [345, 274] width 50 height 12
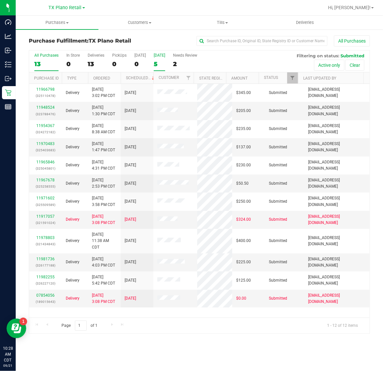
click at [157, 62] on div "5" at bounding box center [159, 64] width 11 height 8
click at [0, 0] on input "Tomorrow 5" at bounding box center [0, 0] width 0 height 0
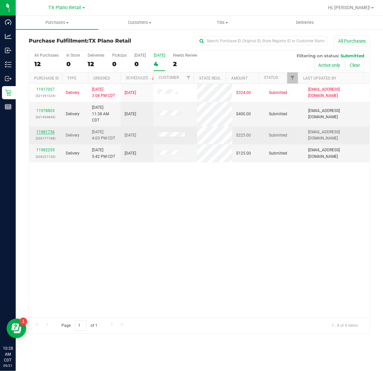
click at [48, 133] on link "11981736" at bounding box center [45, 132] width 18 height 5
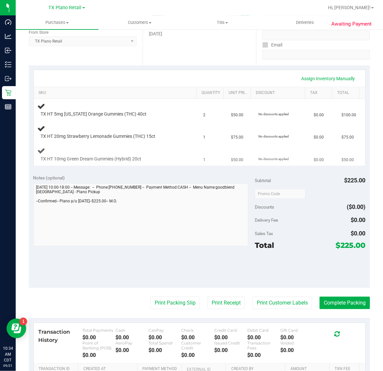
scroll to position [123, 0]
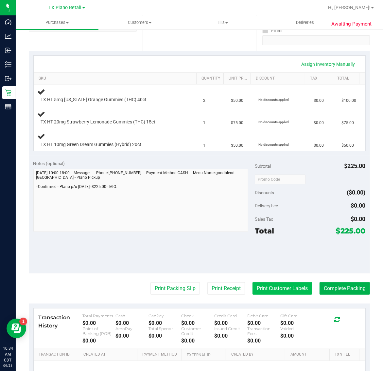
click at [276, 288] on button "Print Customer Labels" at bounding box center [283, 288] width 60 height 12
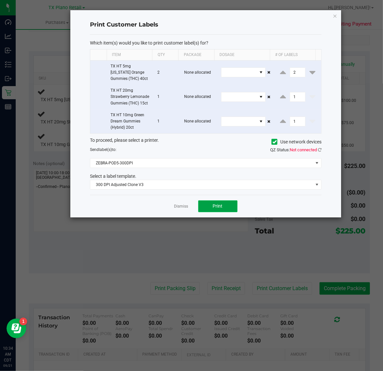
click at [218, 208] on span "Print" at bounding box center [218, 205] width 10 height 5
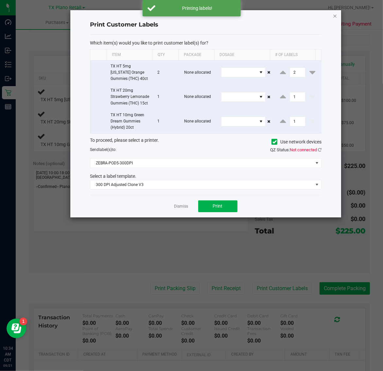
click at [334, 13] on icon "button" at bounding box center [335, 16] width 5 height 8
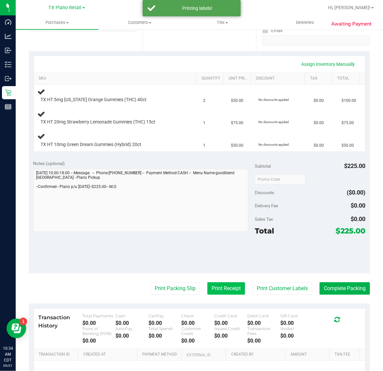
click at [208, 288] on button "Print Receipt" at bounding box center [226, 288] width 38 height 12
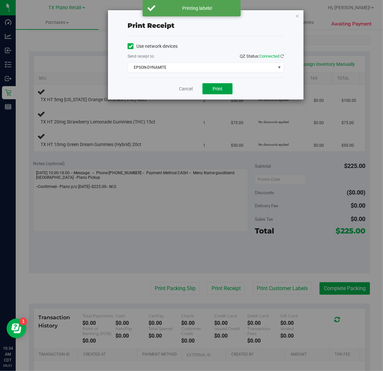
click at [218, 84] on button "Print" at bounding box center [218, 88] width 30 height 11
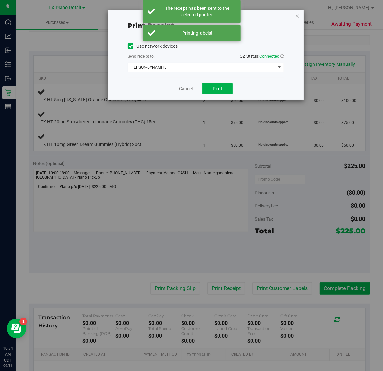
click at [299, 15] on icon "button" at bounding box center [297, 16] width 5 height 8
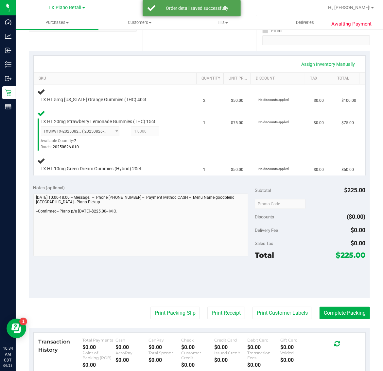
click at [299, 15] on nav "TX Plano Retail TX Austin DC TX Plano Retail TX San Antonio Retail TX South-Aus…" at bounding box center [199, 8] width 367 height 16
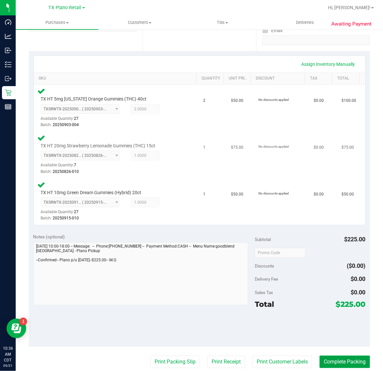
drag, startPoint x: 331, startPoint y: 359, endPoint x: 90, endPoint y: 144, distance: 323.2
click at [330, 359] on button "Complete Packing" at bounding box center [345, 361] width 50 height 12
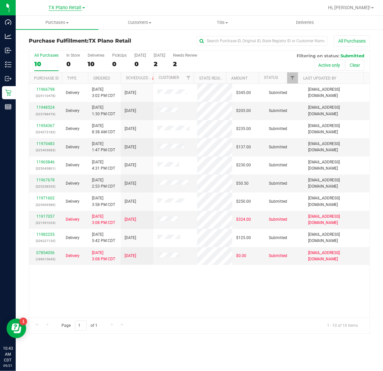
click at [62, 5] on span "TX Plano Retail" at bounding box center [65, 8] width 33 height 6
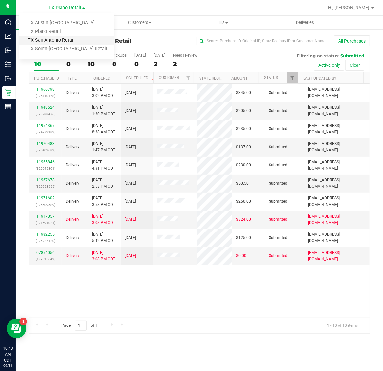
click at [65, 40] on link "TX San Antonio Retail" at bounding box center [67, 40] width 96 height 9
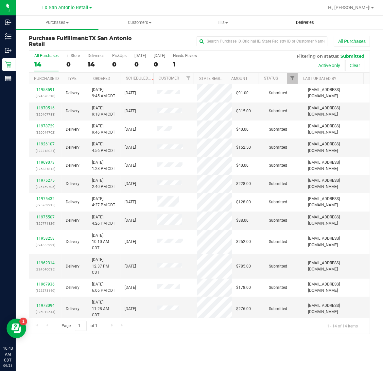
click at [301, 24] on span "Deliveries" at bounding box center [305, 23] width 36 height 6
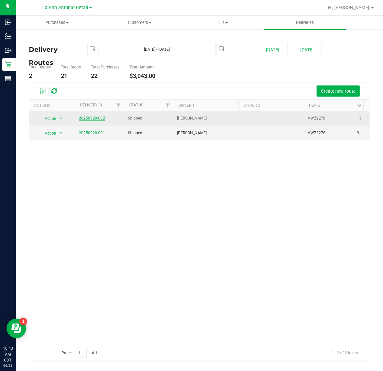
click at [98, 116] on link "20250920-002" at bounding box center [92, 118] width 26 height 5
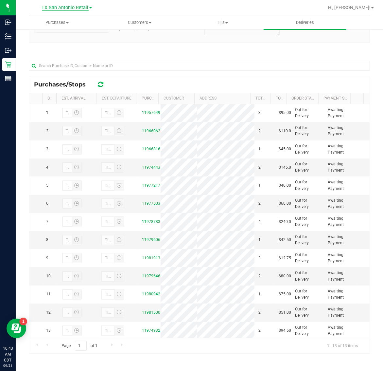
click at [54, 9] on span "TX San Antonio Retail" at bounding box center [65, 8] width 47 height 6
click at [66, 35] on link "TX Plano Retail" at bounding box center [67, 31] width 96 height 9
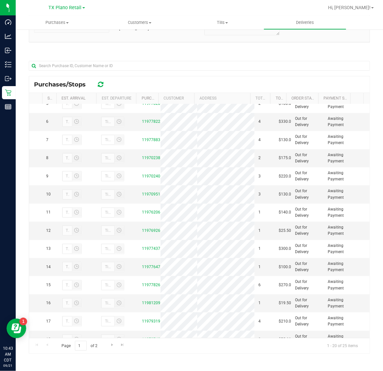
scroll to position [123, 0]
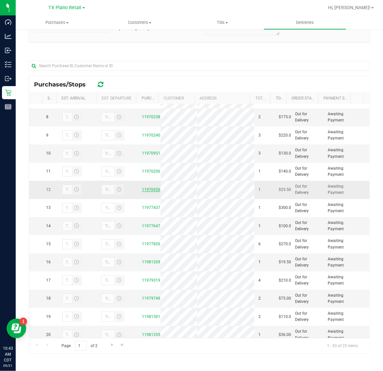
click at [149, 192] on link "11976926" at bounding box center [151, 189] width 18 height 5
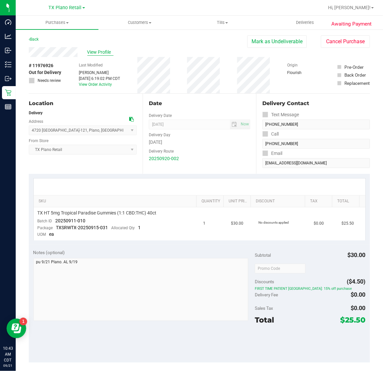
click at [98, 53] on span "View Profile" at bounding box center [100, 52] width 26 height 7
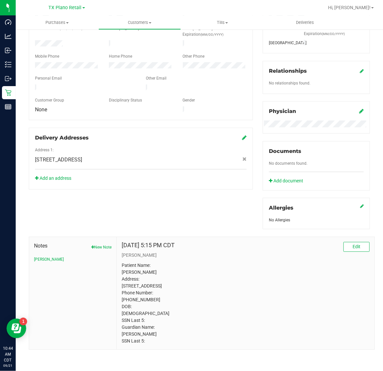
scroll to position [140, 0]
click at [136, 266] on p "Patient Name: Lesley Carter Address: 1204 REGENTS PARK CT Desoto, TX, 75115 Pho…" at bounding box center [246, 303] width 248 height 82
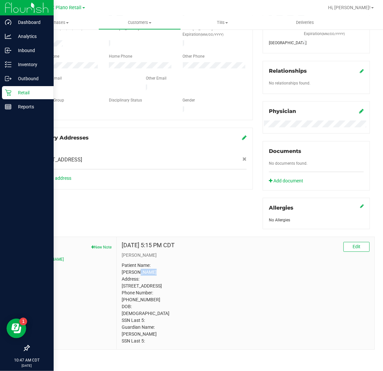
click at [22, 92] on p "Retail" at bounding box center [30, 93] width 39 height 8
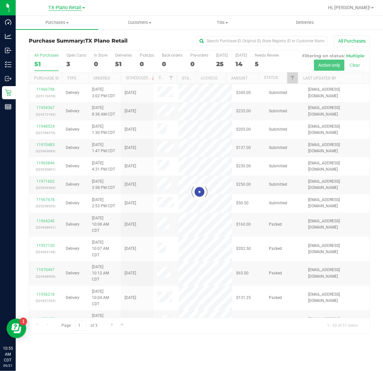
click at [60, 6] on span "TX Plano Retail" at bounding box center [65, 8] width 33 height 6
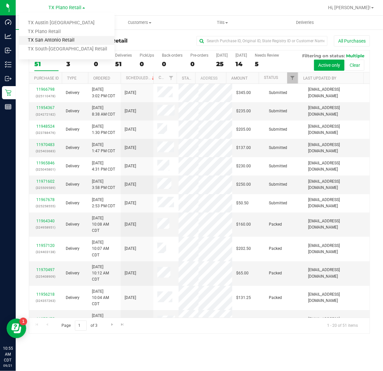
click at [62, 40] on link "TX San Antonio Retail" at bounding box center [67, 40] width 96 height 9
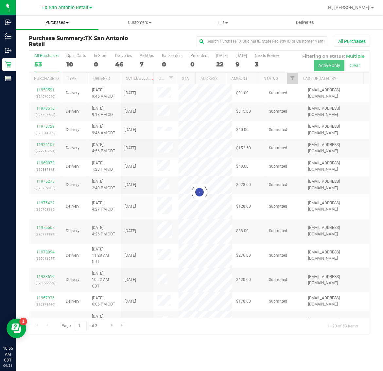
click at [58, 26] on uib-tab-heading "Purchases Summary of purchases Fulfillment All purchases" at bounding box center [57, 23] width 83 height 14
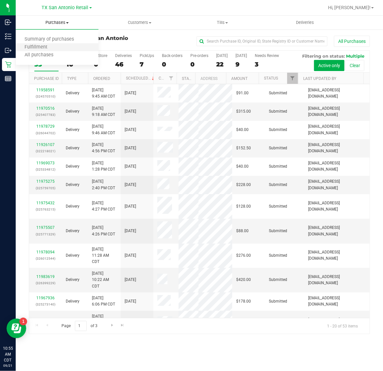
click at [56, 48] on li "Fulfillment" at bounding box center [57, 48] width 83 height 8
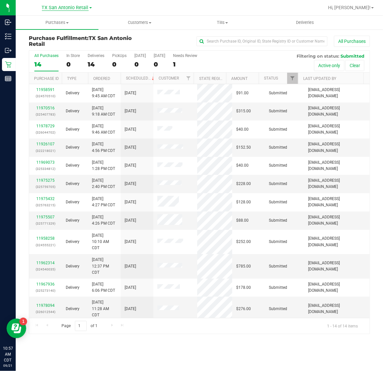
click at [60, 6] on span "TX San Antonio Retail" at bounding box center [65, 8] width 47 height 6
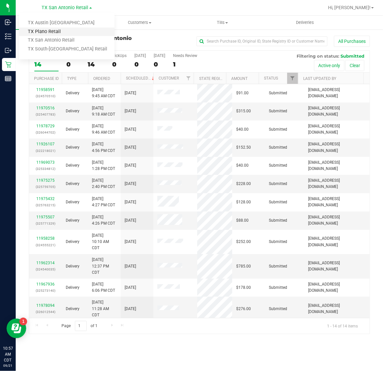
click at [55, 32] on link "TX Plano Retail" at bounding box center [67, 31] width 96 height 9
